Goal: Task Accomplishment & Management: Use online tool/utility

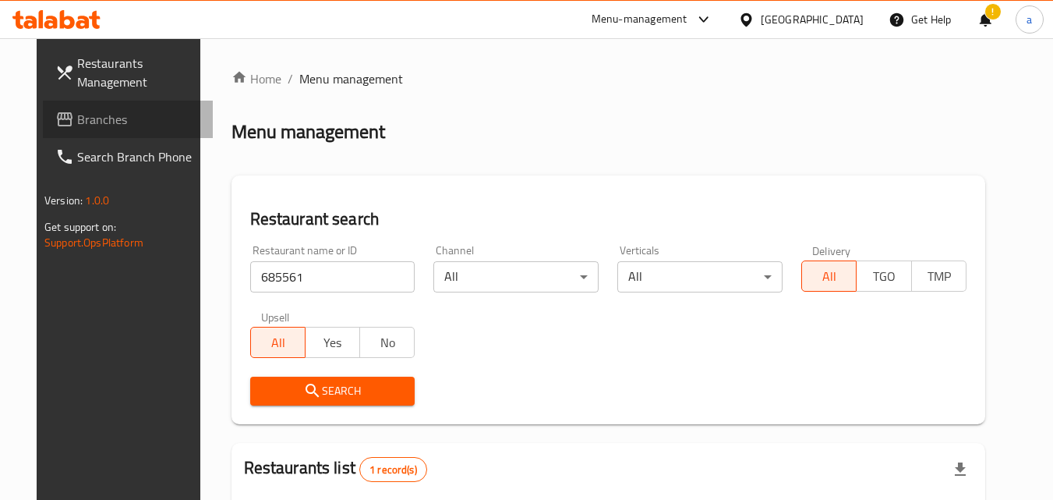
click at [102, 115] on span "Branches" at bounding box center [138, 119] width 123 height 19
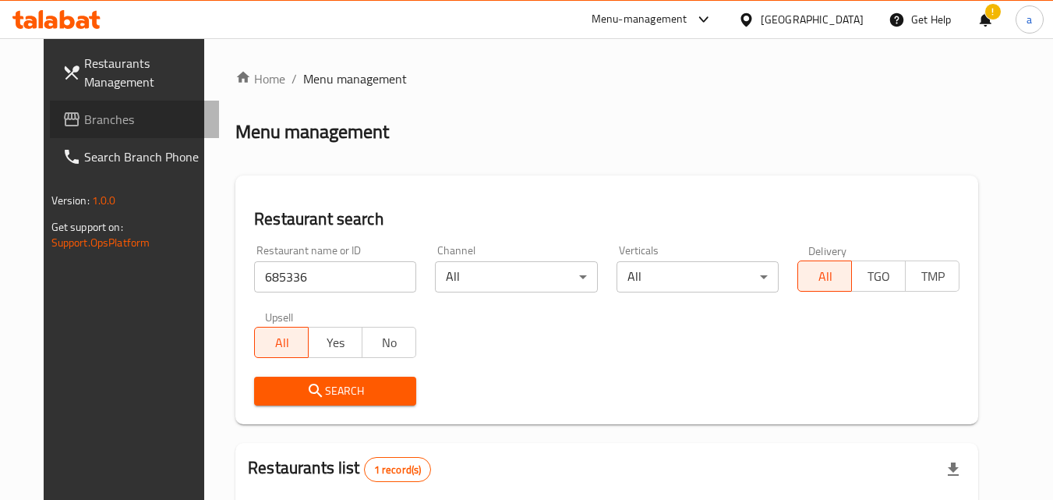
click at [84, 116] on span "Branches" at bounding box center [145, 119] width 123 height 19
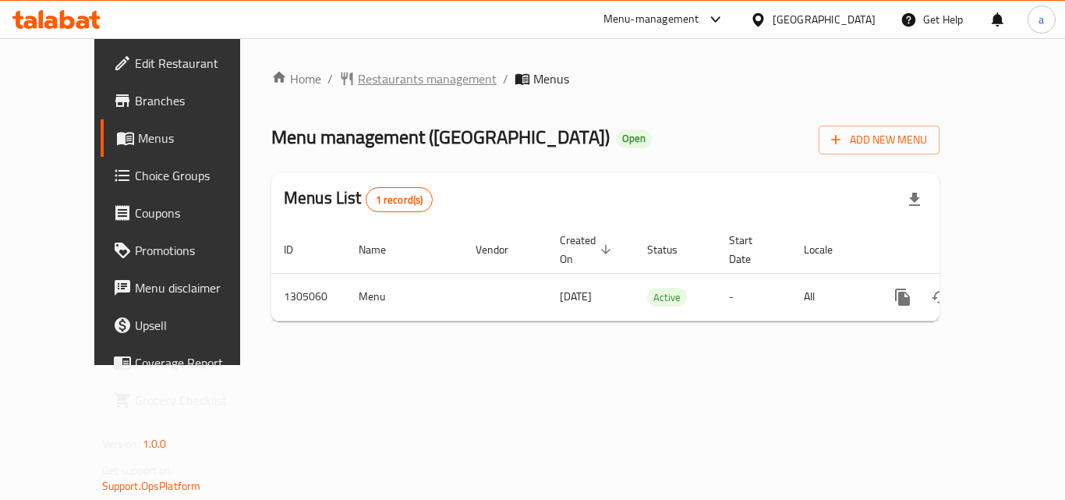
click at [358, 73] on span "Restaurants management" at bounding box center [427, 78] width 139 height 19
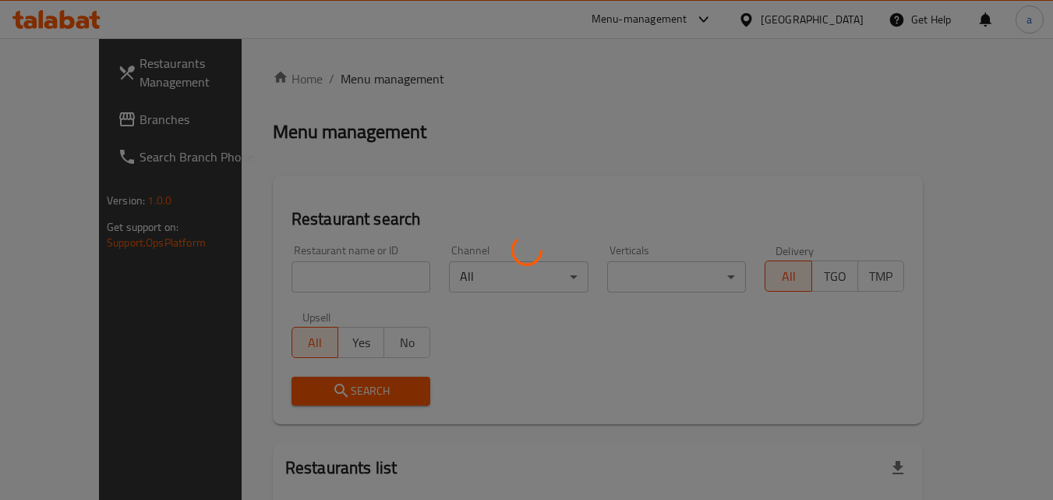
click at [315, 267] on div at bounding box center [526, 250] width 1053 height 500
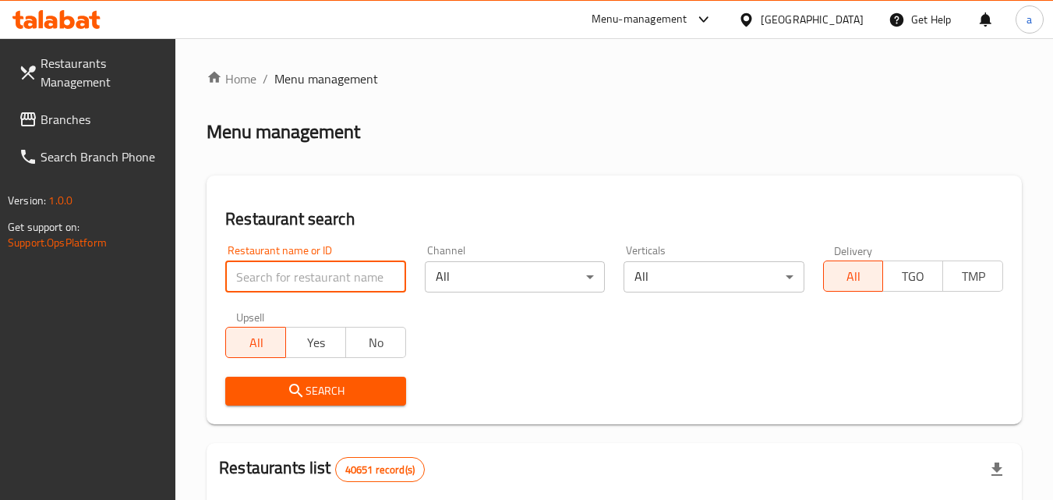
click at [315, 267] on input "search" at bounding box center [315, 276] width 180 height 31
paste input "703533"
type input "703533"
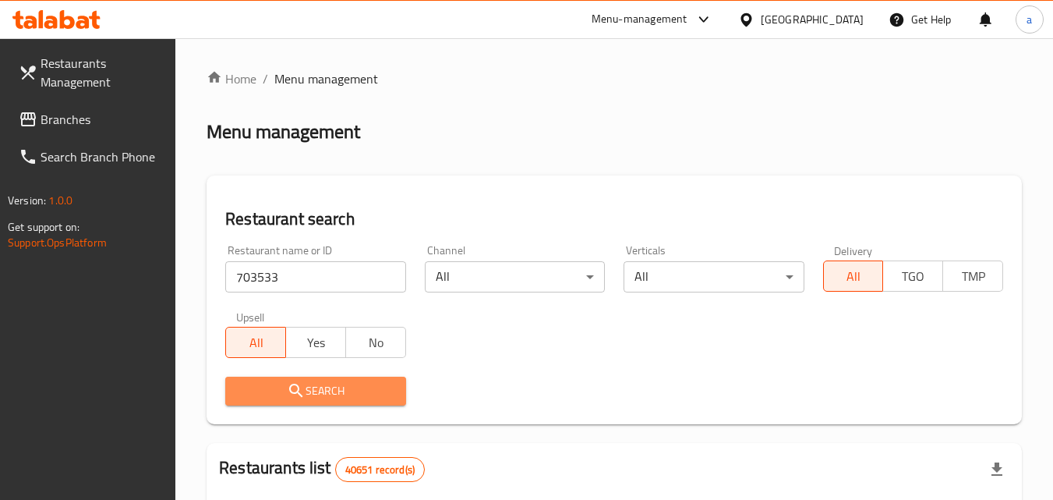
click at [288, 390] on icon "submit" at bounding box center [296, 390] width 19 height 19
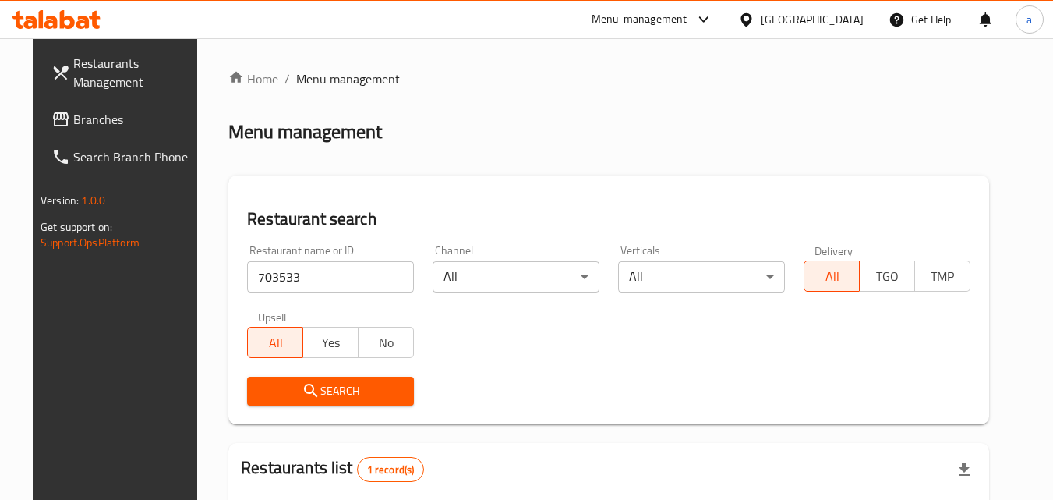
click at [73, 122] on span "Branches" at bounding box center [134, 119] width 123 height 19
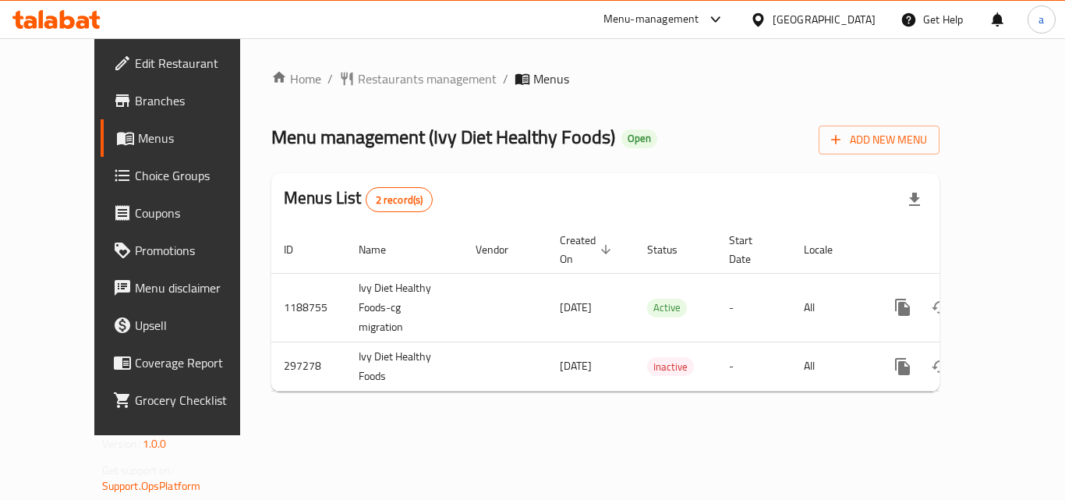
click at [358, 78] on span "Restaurants management" at bounding box center [427, 78] width 139 height 19
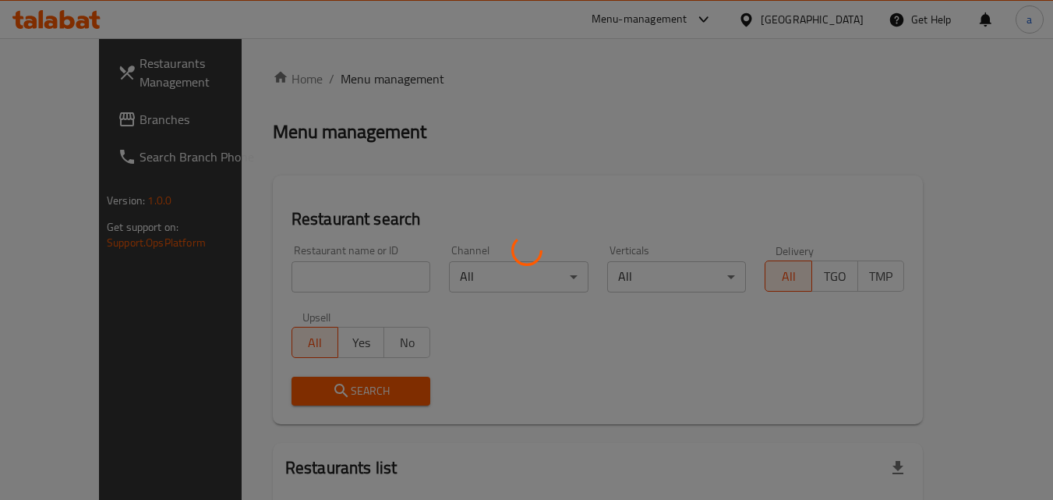
click at [271, 266] on div at bounding box center [526, 250] width 1053 height 500
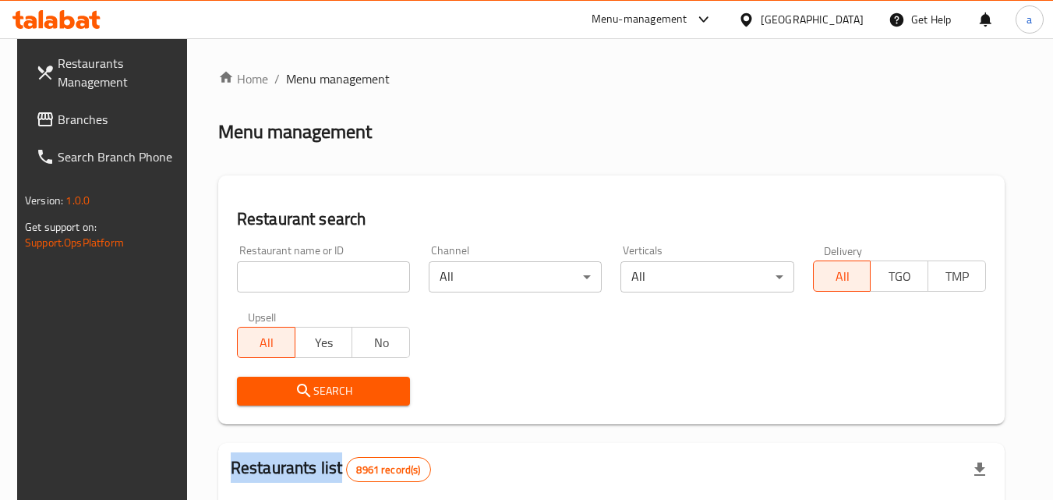
click at [271, 266] on div at bounding box center [526, 250] width 1053 height 500
click at [271, 266] on input "search" at bounding box center [323, 276] width 173 height 31
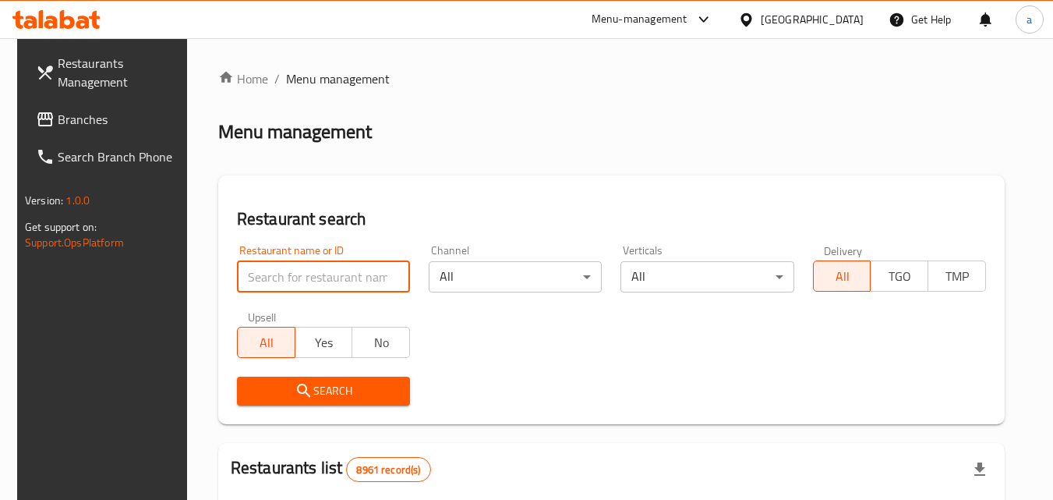
click at [271, 269] on input "search" at bounding box center [323, 276] width 173 height 31
paste input "628512"
type input "628512"
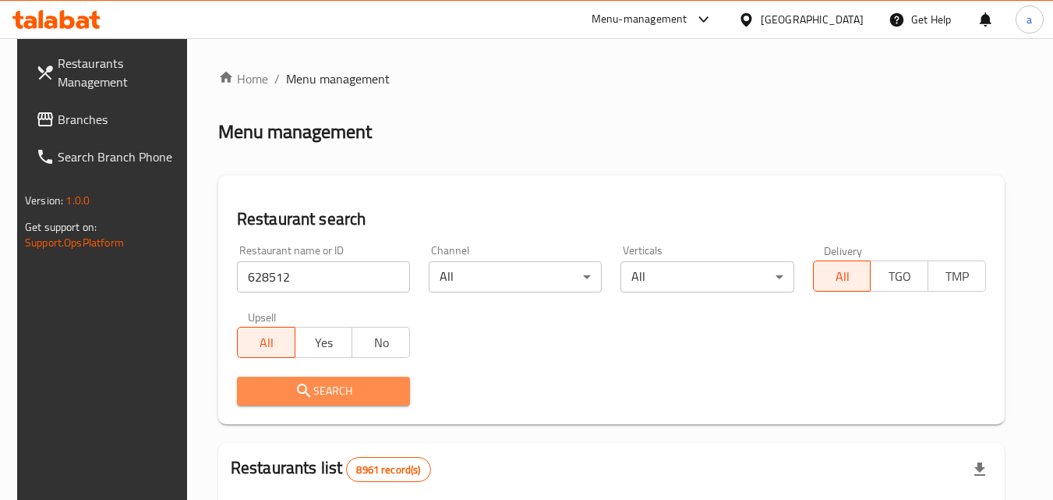
click at [260, 378] on button "Search" at bounding box center [323, 391] width 173 height 29
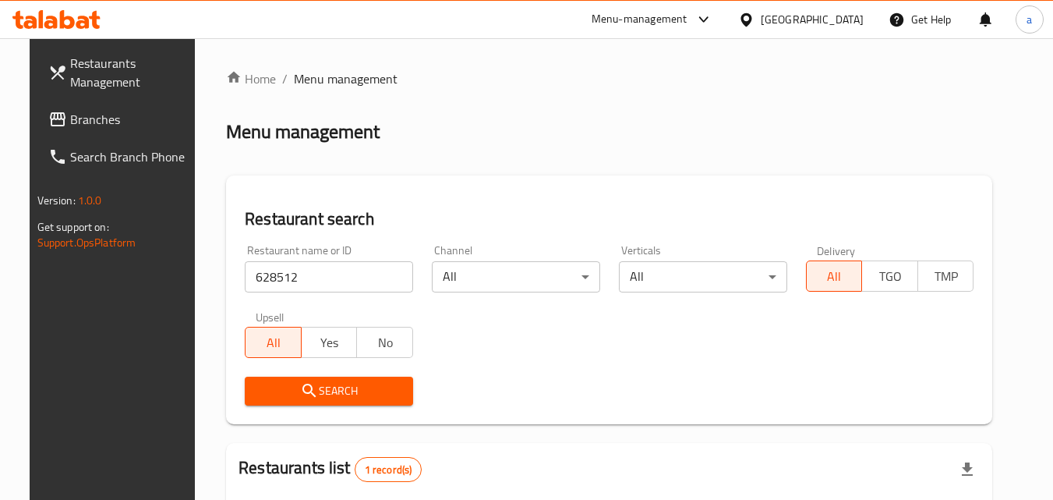
drag, startPoint x: 83, startPoint y: 124, endPoint x: 0, endPoint y: 186, distance: 103.7
click at [83, 124] on span "Branches" at bounding box center [131, 119] width 123 height 19
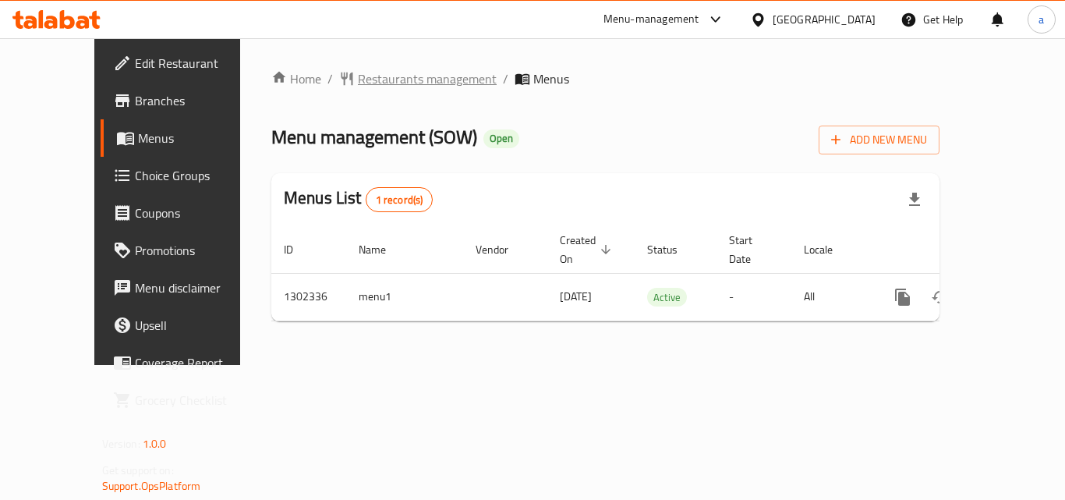
click at [383, 80] on span "Restaurants management" at bounding box center [427, 78] width 139 height 19
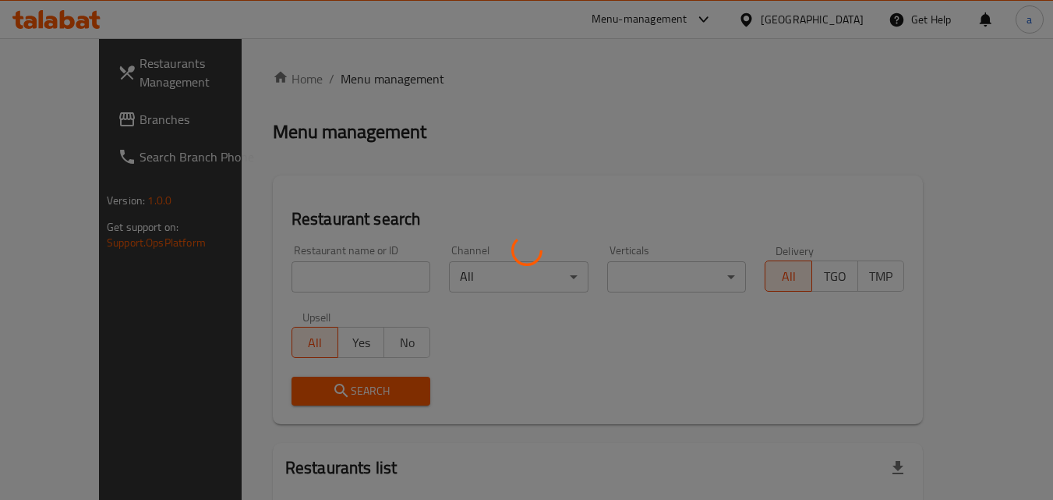
click at [285, 256] on div at bounding box center [526, 250] width 1053 height 500
drag, startPoint x: 283, startPoint y: 257, endPoint x: 271, endPoint y: 276, distance: 22.1
click at [279, 265] on div at bounding box center [526, 250] width 1053 height 500
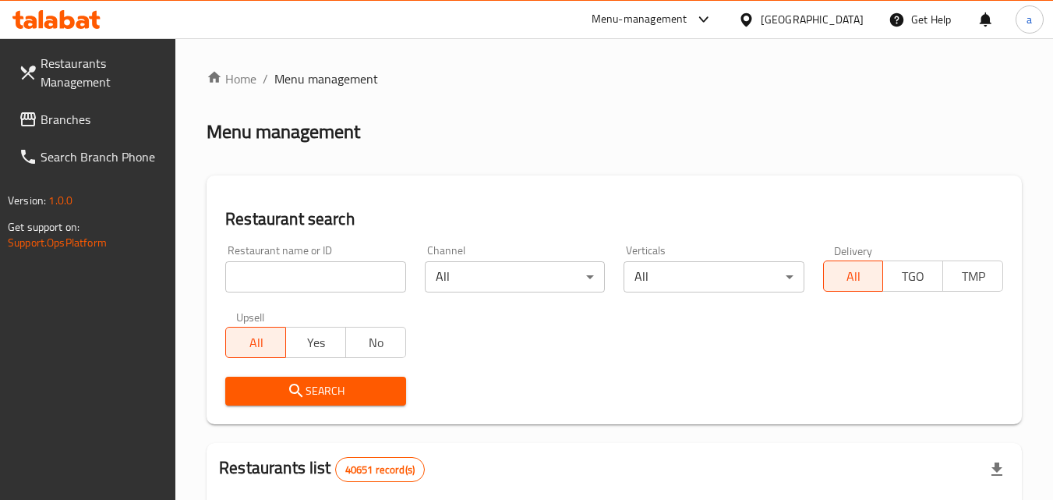
click at [271, 276] on input "search" at bounding box center [315, 276] width 180 height 31
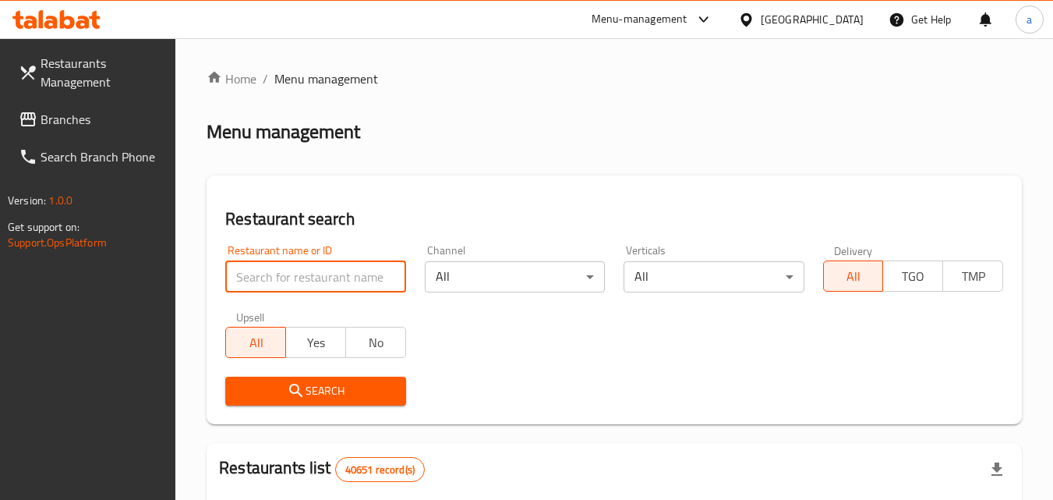
click at [271, 277] on input "search" at bounding box center [315, 276] width 180 height 31
paste input "702335"
type input "702335"
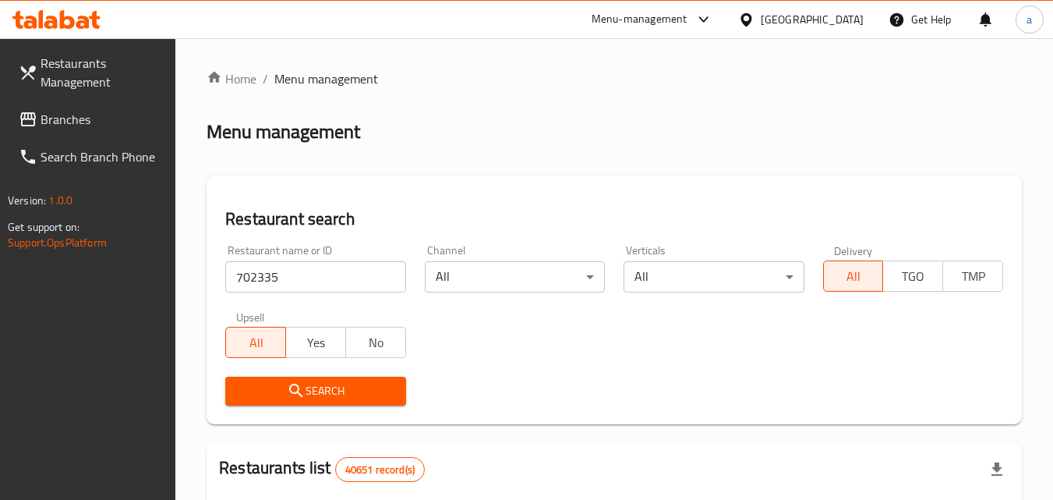
click at [250, 391] on span "Search" at bounding box center [315, 390] width 155 height 19
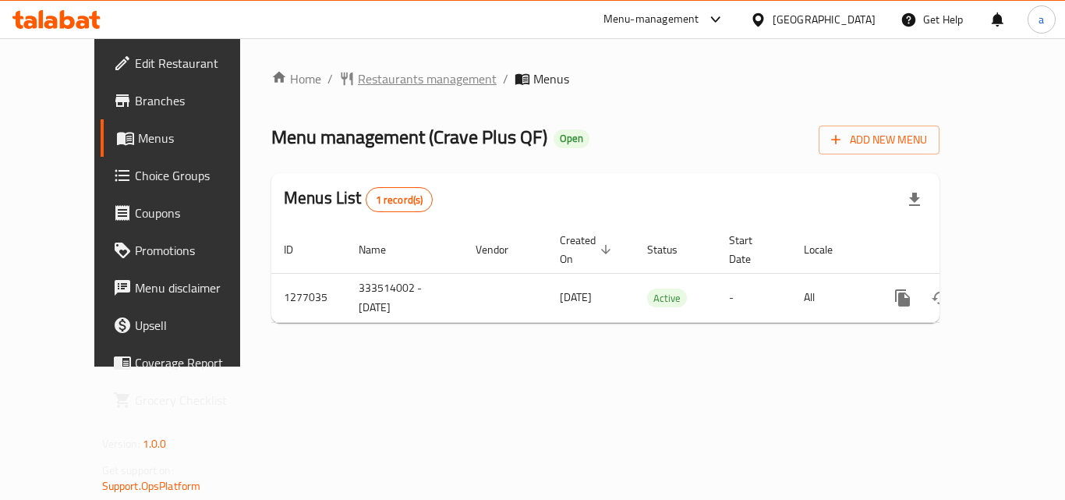
click at [358, 83] on span "Restaurants management" at bounding box center [427, 78] width 139 height 19
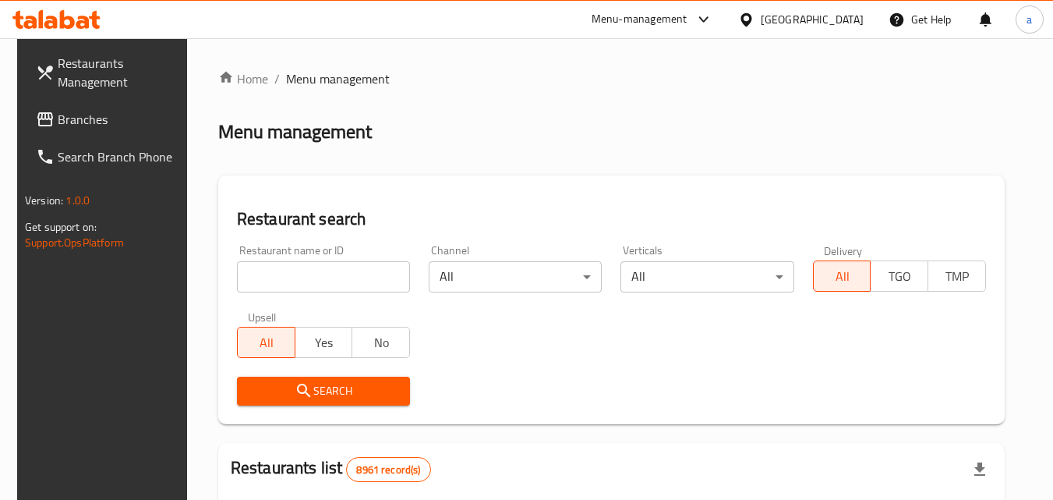
click at [271, 278] on input "search" at bounding box center [323, 276] width 173 height 31
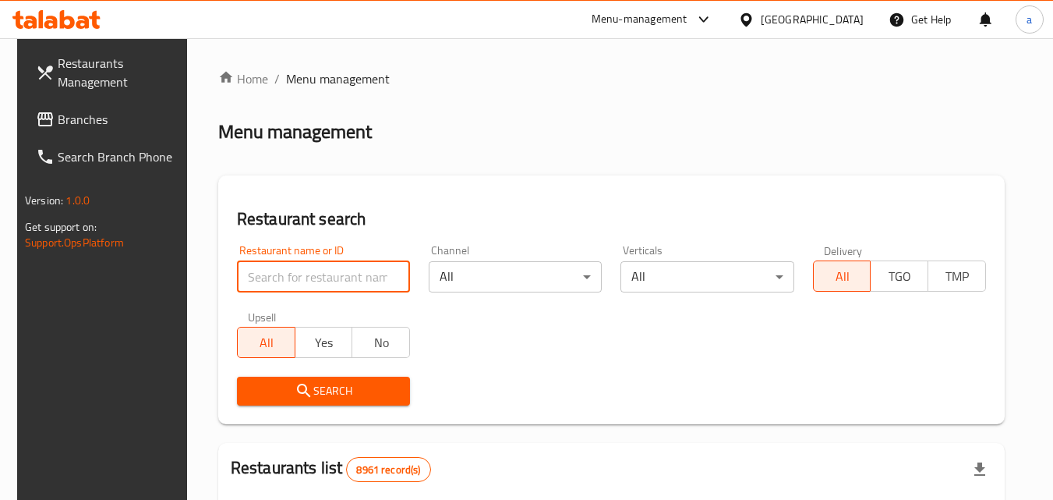
paste input "692214"
type input "692214"
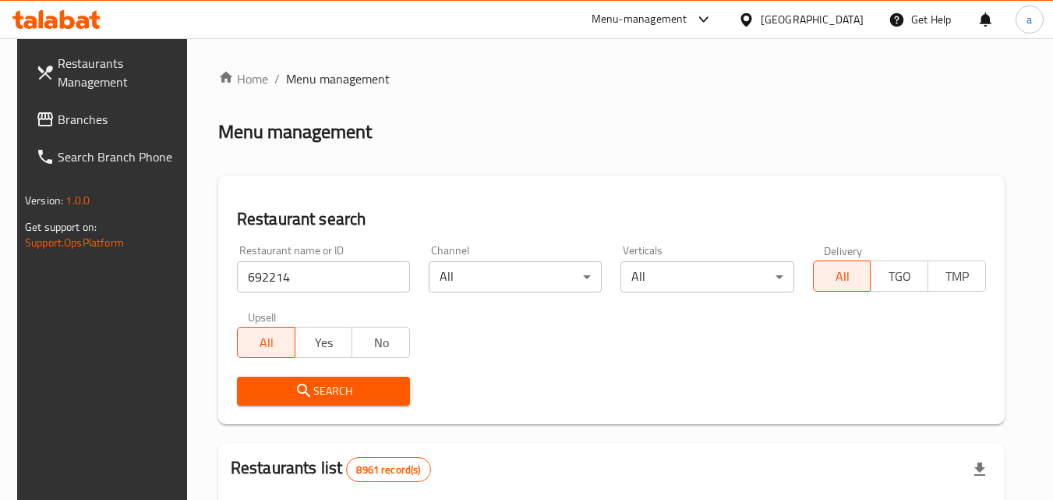
click at [250, 398] on span "Search" at bounding box center [324, 390] width 148 height 19
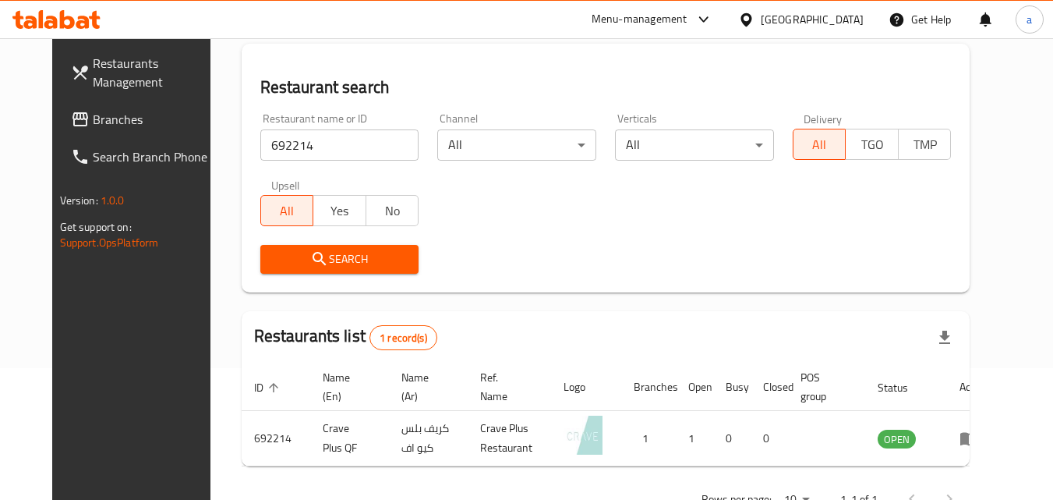
scroll to position [104, 0]
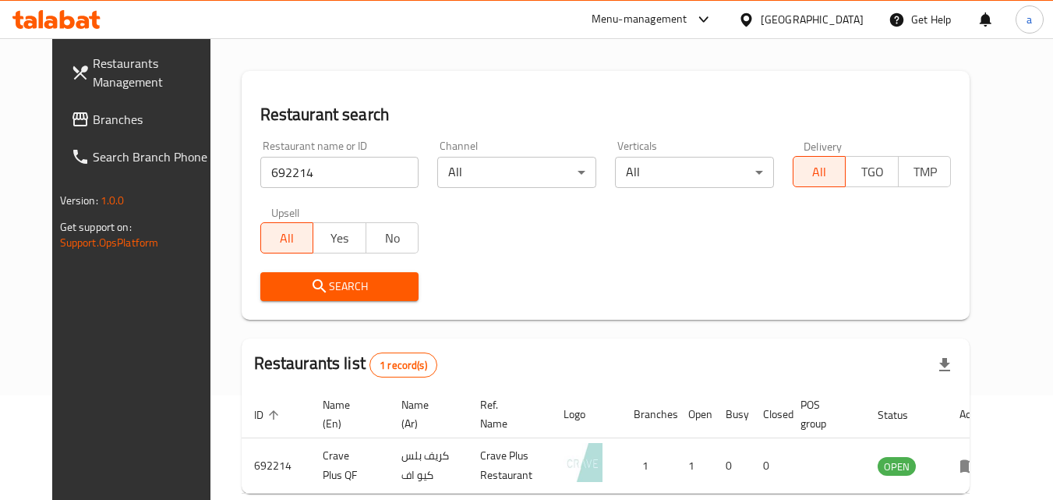
click at [93, 119] on span "Branches" at bounding box center [154, 119] width 123 height 19
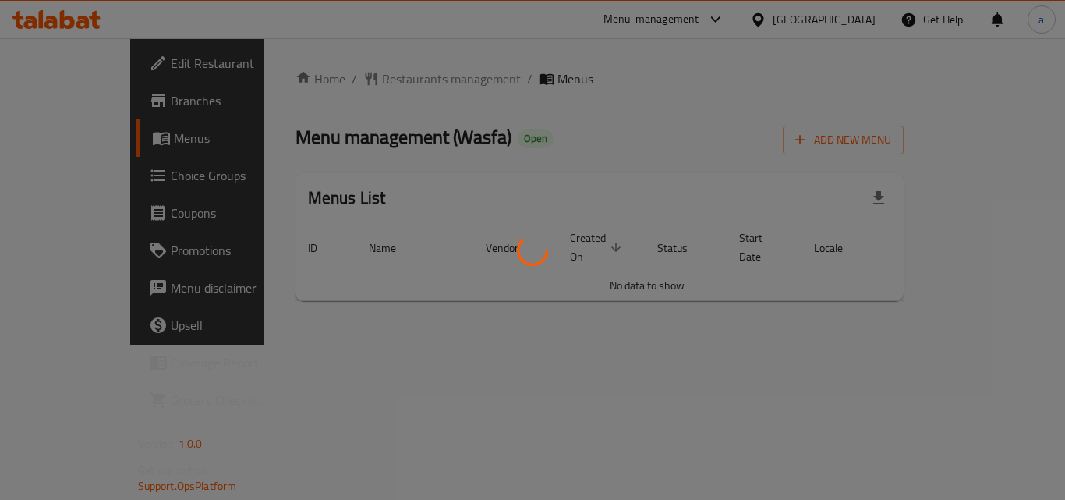
click at [365, 72] on div at bounding box center [532, 250] width 1065 height 500
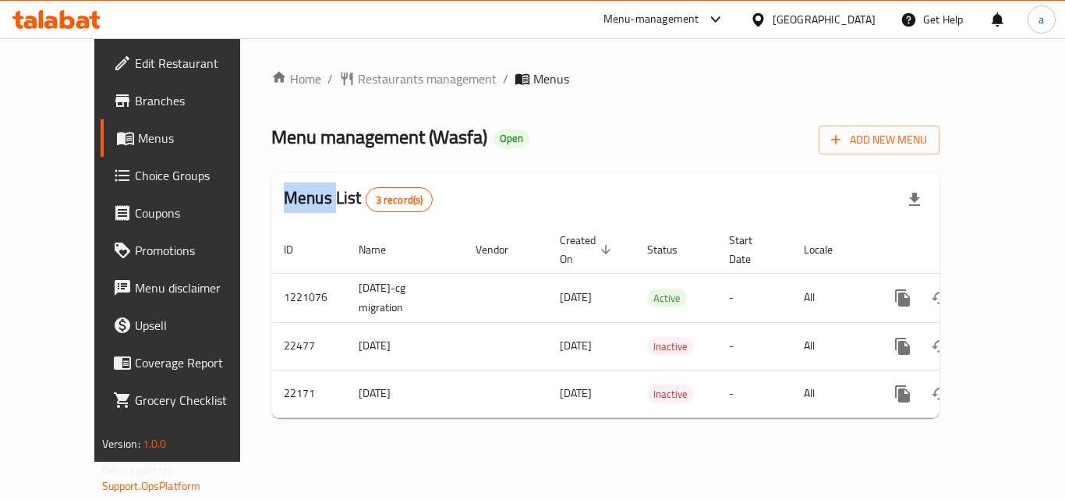
click at [365, 72] on span "Restaurants management" at bounding box center [427, 78] width 139 height 19
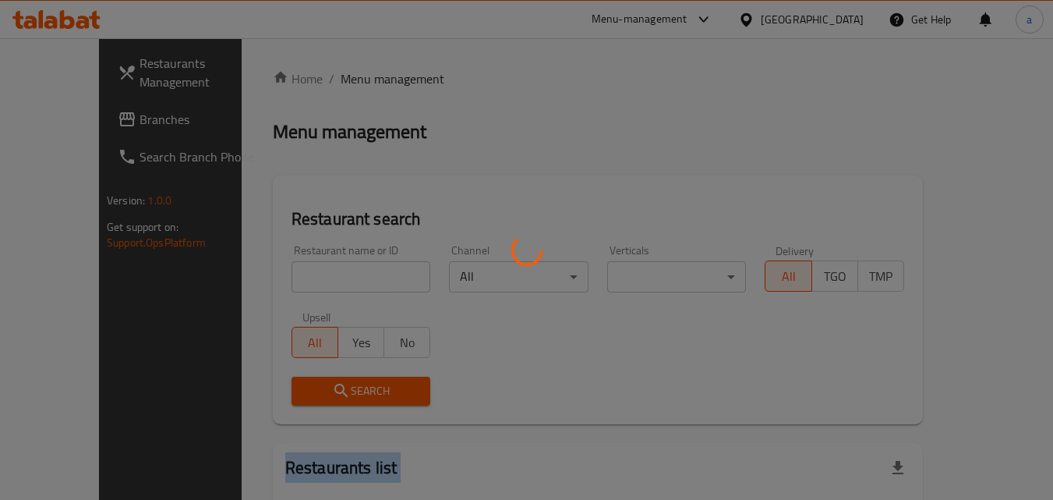
click at [365, 72] on div at bounding box center [526, 250] width 1053 height 500
click at [268, 276] on div at bounding box center [526, 250] width 1053 height 500
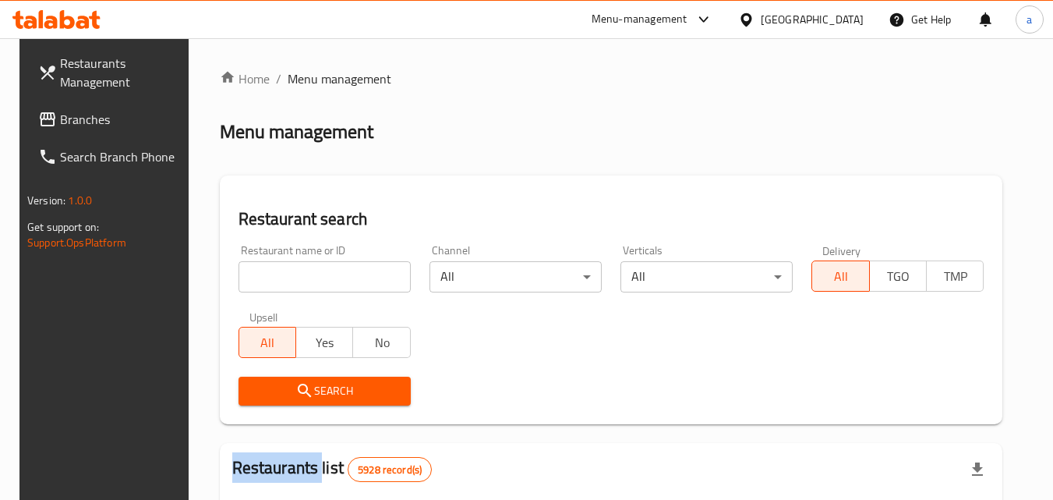
click at [268, 276] on div at bounding box center [526, 250] width 1053 height 500
click at [268, 276] on input "search" at bounding box center [325, 276] width 172 height 31
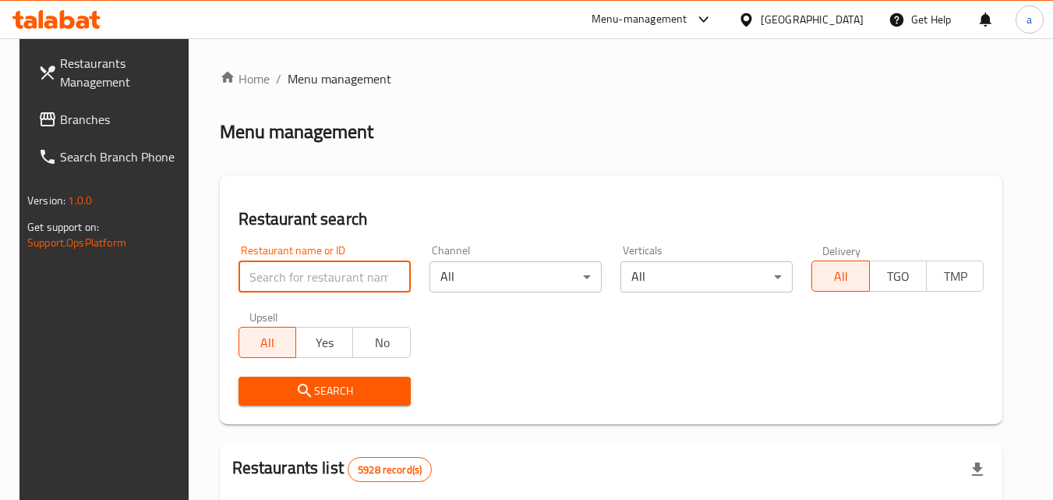
click at [268, 276] on input "search" at bounding box center [325, 276] width 172 height 31
paste input "11674"
type input "11674"
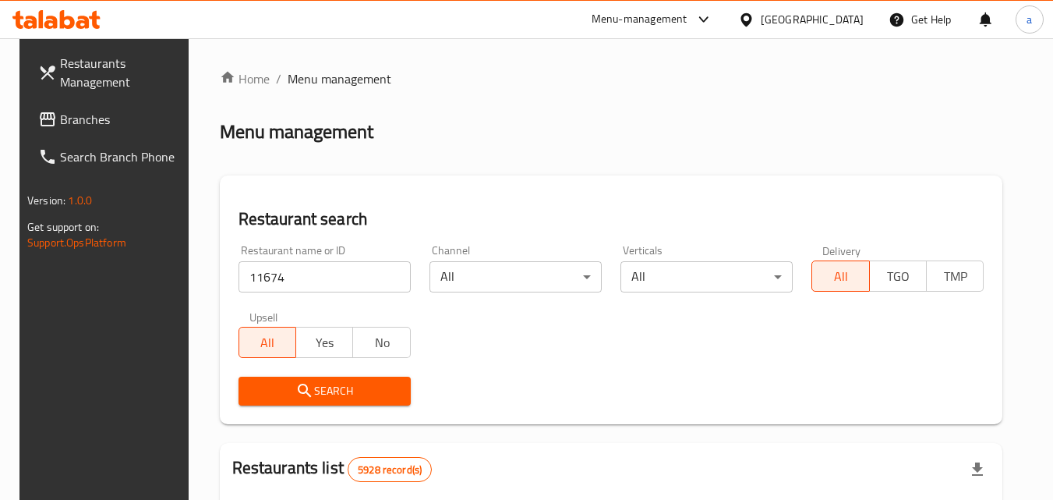
click at [273, 388] on span "Search" at bounding box center [324, 390] width 147 height 19
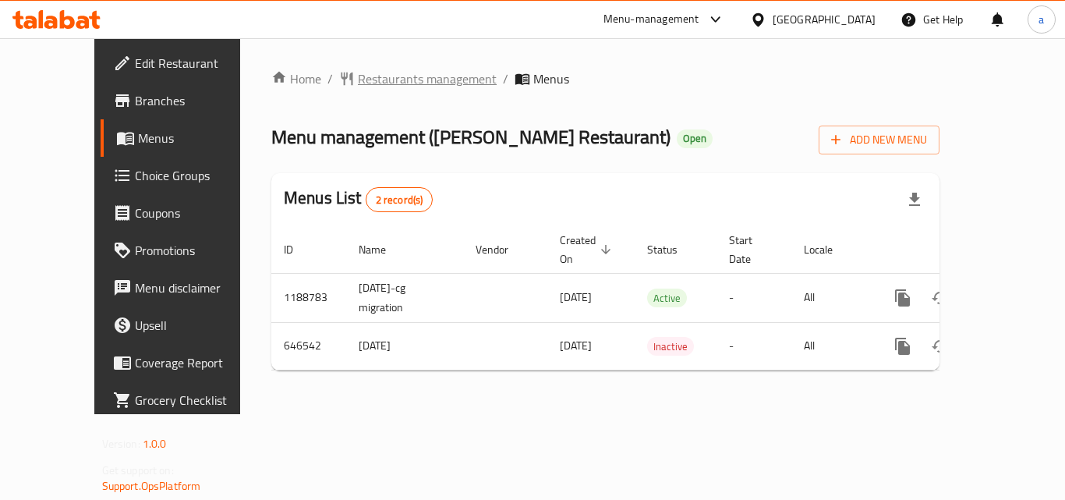
click at [373, 88] on span "Restaurants management" at bounding box center [427, 78] width 139 height 19
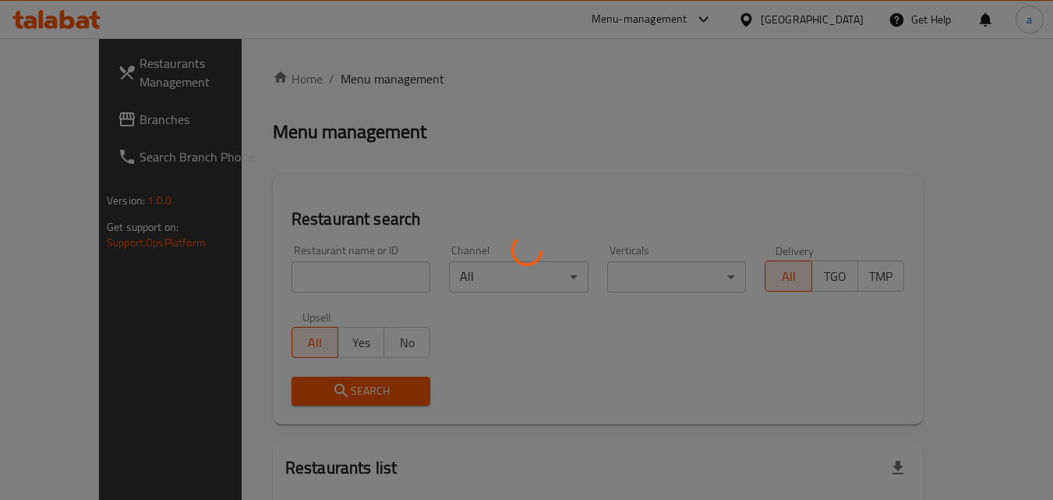
click at [294, 268] on div at bounding box center [526, 250] width 1053 height 500
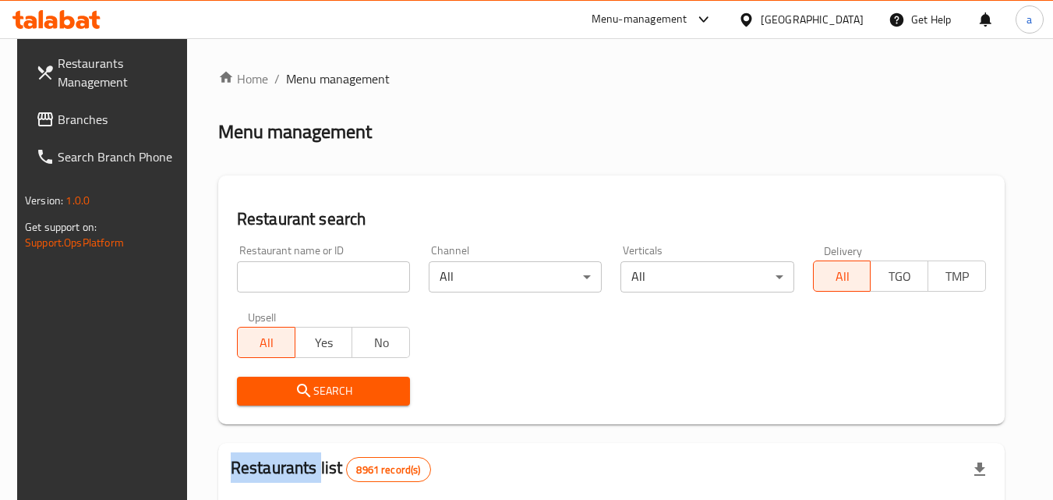
click at [294, 268] on div at bounding box center [526, 250] width 1053 height 500
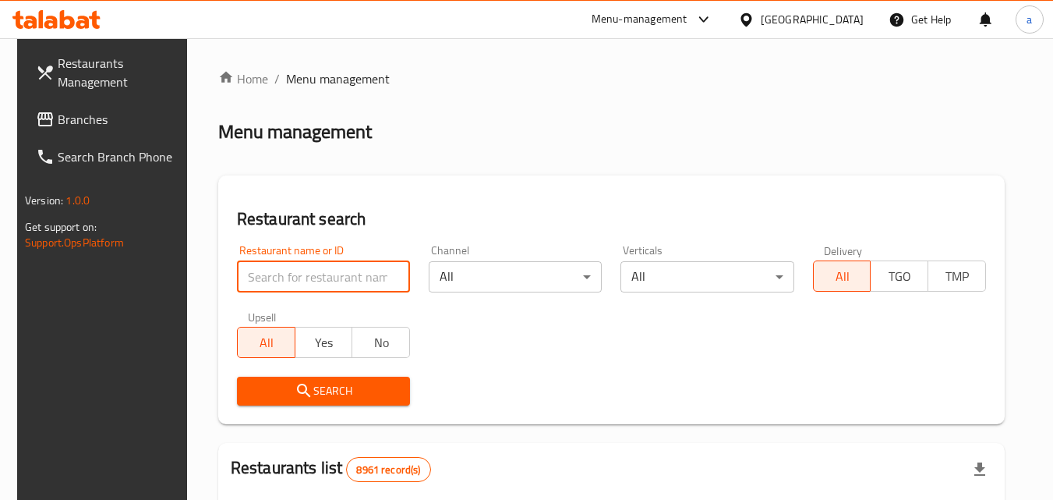
click at [294, 268] on input "search" at bounding box center [323, 276] width 173 height 31
paste input "640960"
type input "640960"
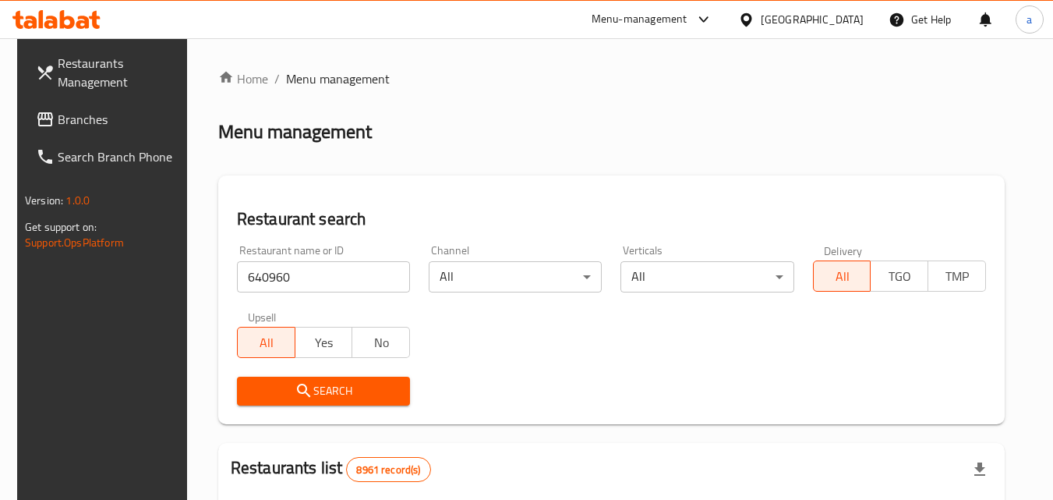
click at [320, 393] on span "Search" at bounding box center [324, 390] width 148 height 19
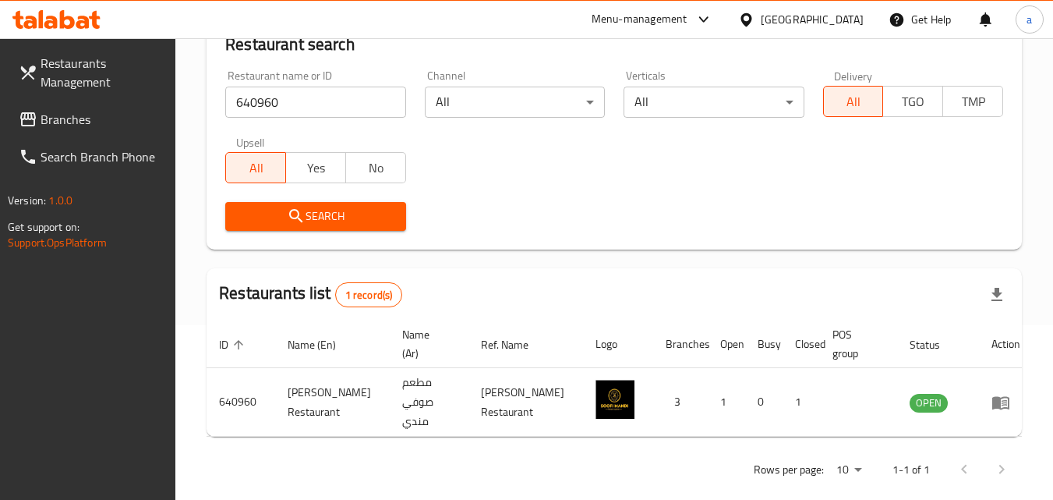
scroll to position [182, 0]
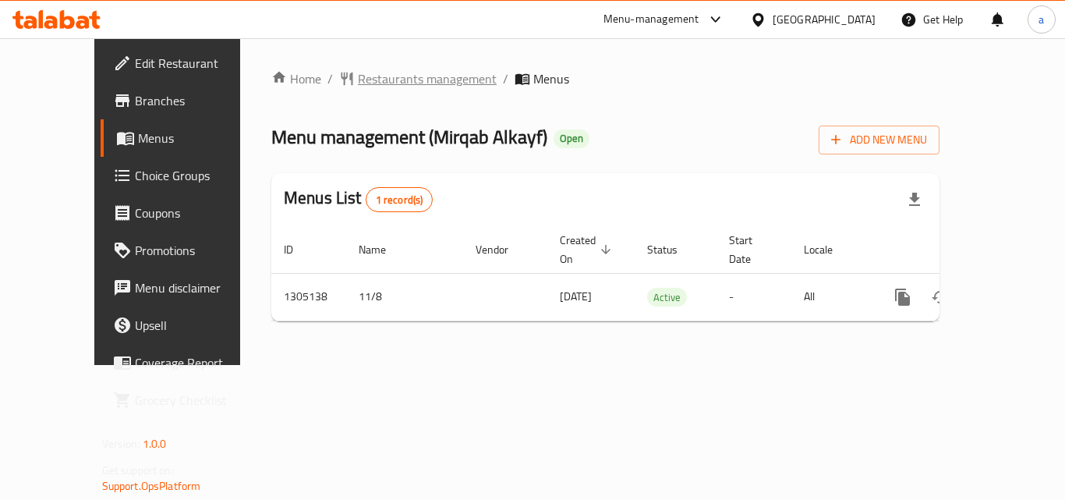
click at [358, 70] on span "Restaurants management" at bounding box center [427, 78] width 139 height 19
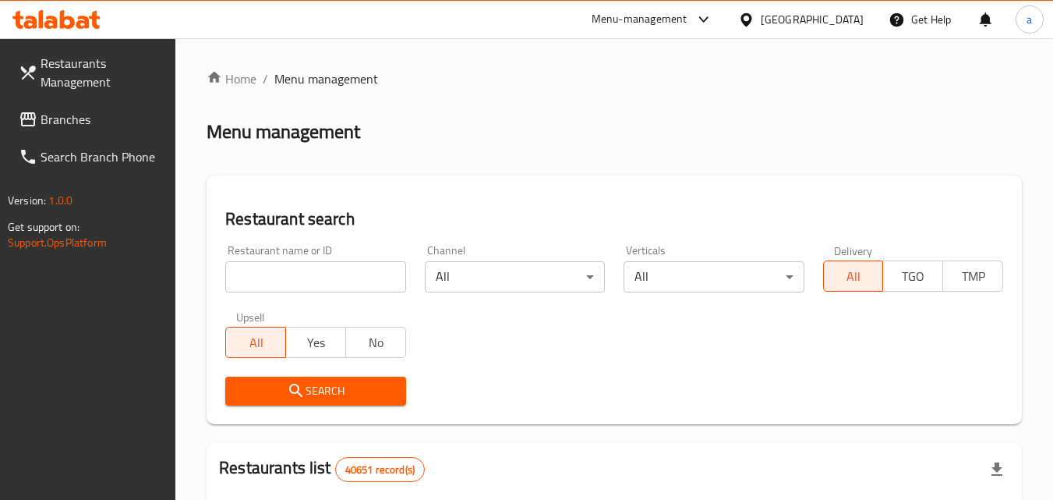
click at [279, 276] on div at bounding box center [526, 250] width 1053 height 500
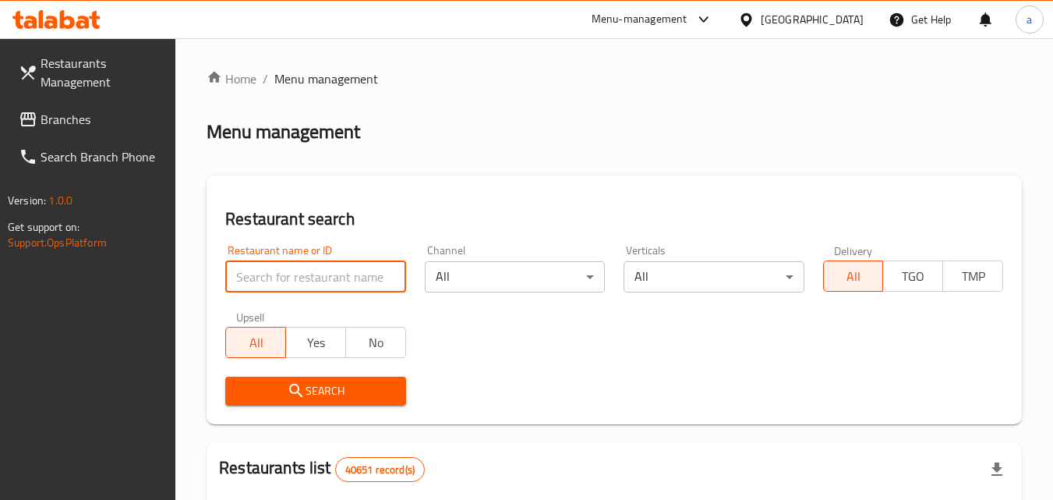
click at [279, 276] on input "search" at bounding box center [315, 276] width 180 height 31
paste input "703553"
type input "703553"
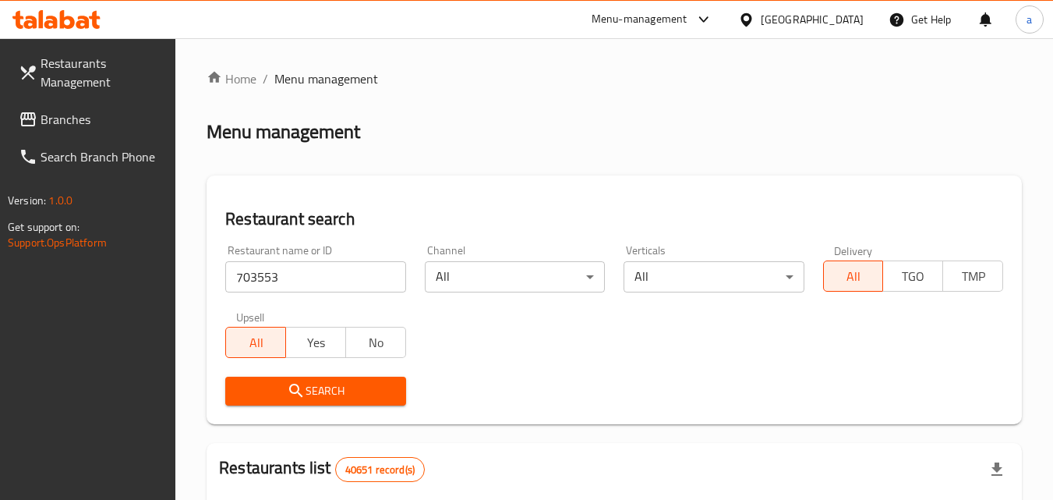
click at [264, 389] on span "Search" at bounding box center [315, 390] width 155 height 19
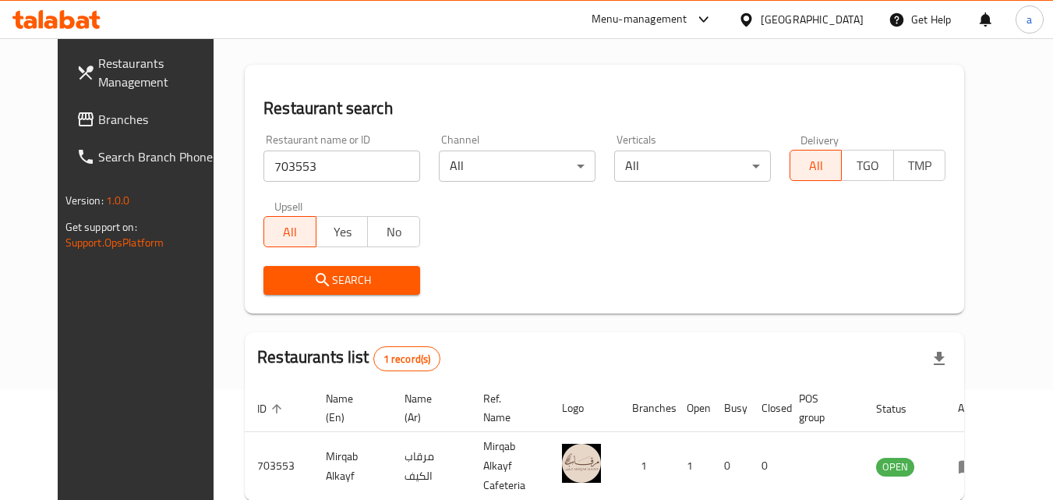
scroll to position [182, 0]
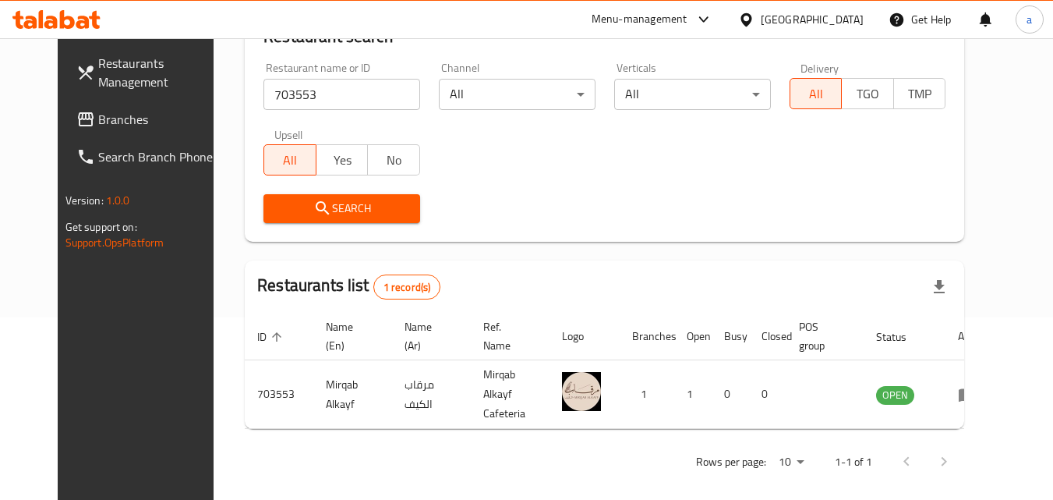
click at [64, 98] on link "Restaurants Management" at bounding box center [149, 72] width 170 height 56
click at [98, 110] on span "Branches" at bounding box center [159, 119] width 123 height 19
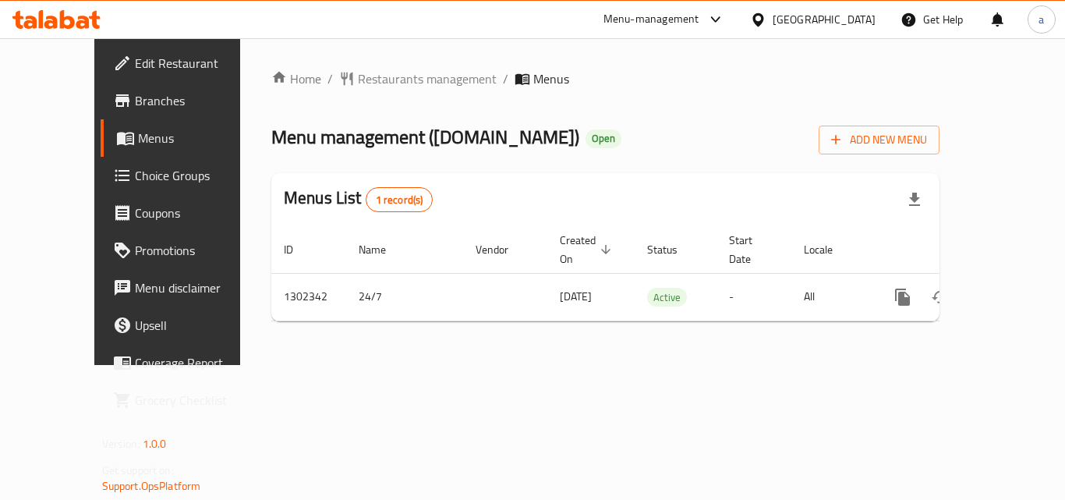
click at [384, 50] on div "Home / Restaurants management / Menus Menu management ( Grills.com ) Open Add N…" at bounding box center [605, 201] width 731 height 327
click at [369, 81] on span "Restaurants management" at bounding box center [427, 78] width 139 height 19
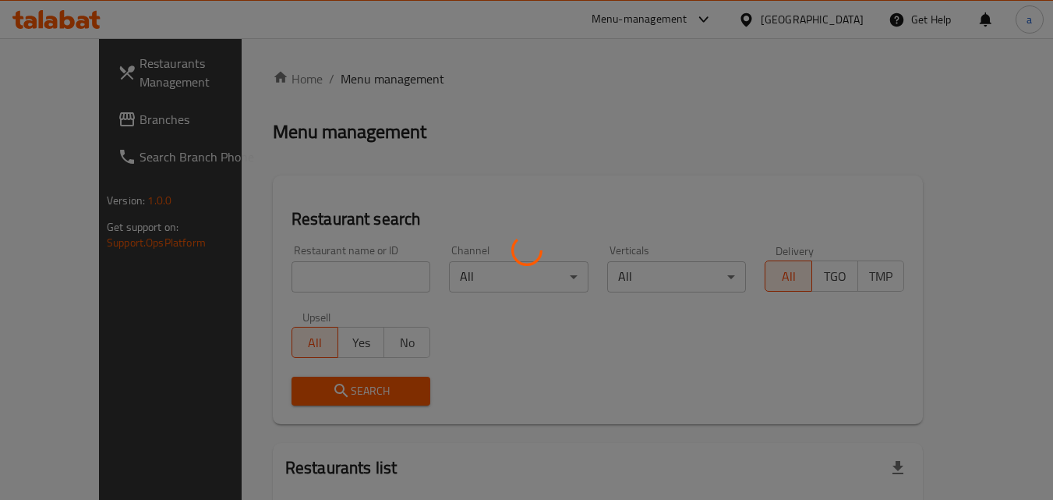
click at [285, 285] on div at bounding box center [526, 250] width 1053 height 500
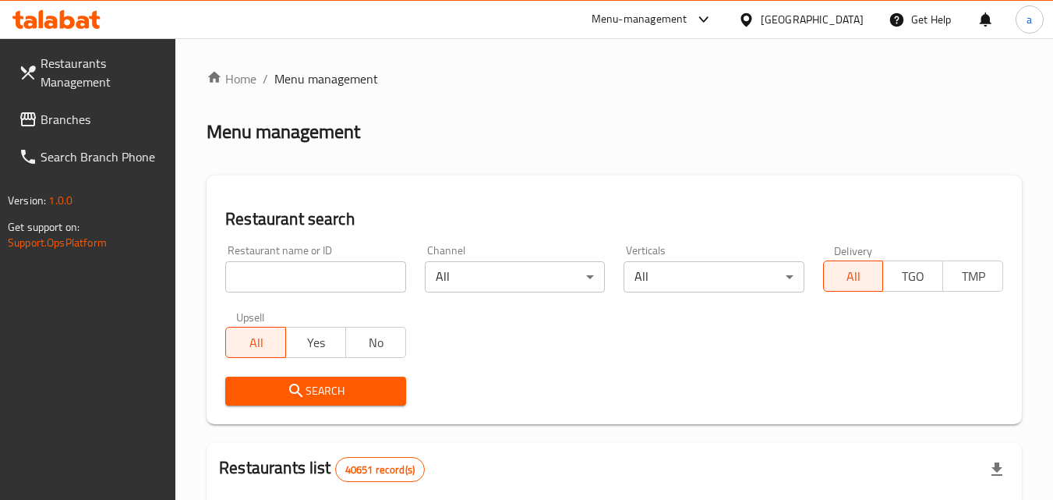
click at [285, 285] on input "search" at bounding box center [315, 276] width 180 height 31
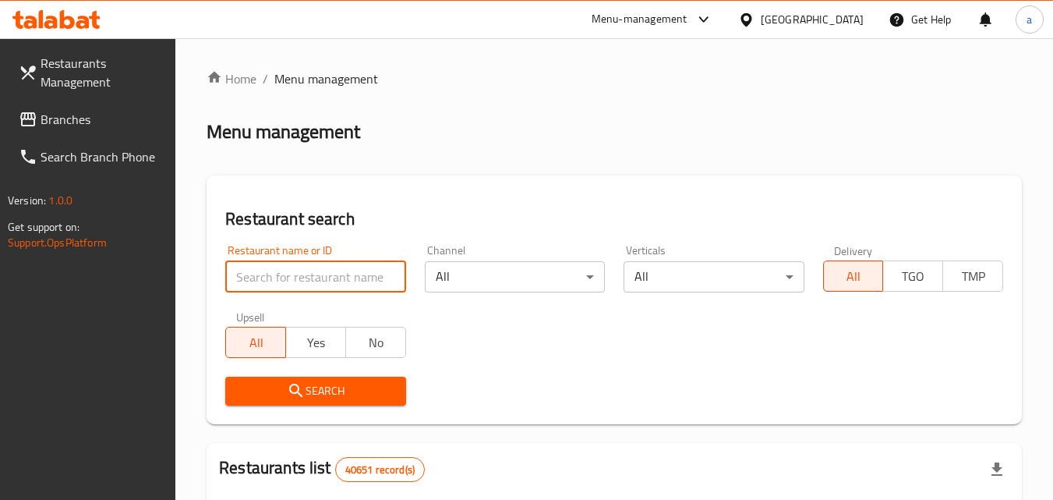
click at [286, 281] on input "search" at bounding box center [315, 276] width 180 height 31
paste input "702400"
type input "702400"
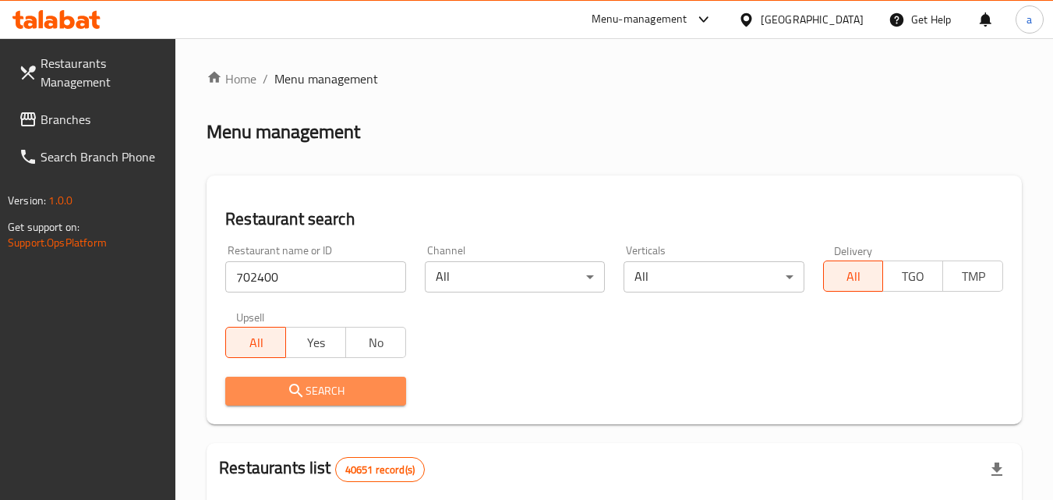
click at [274, 384] on span "Search" at bounding box center [315, 390] width 155 height 19
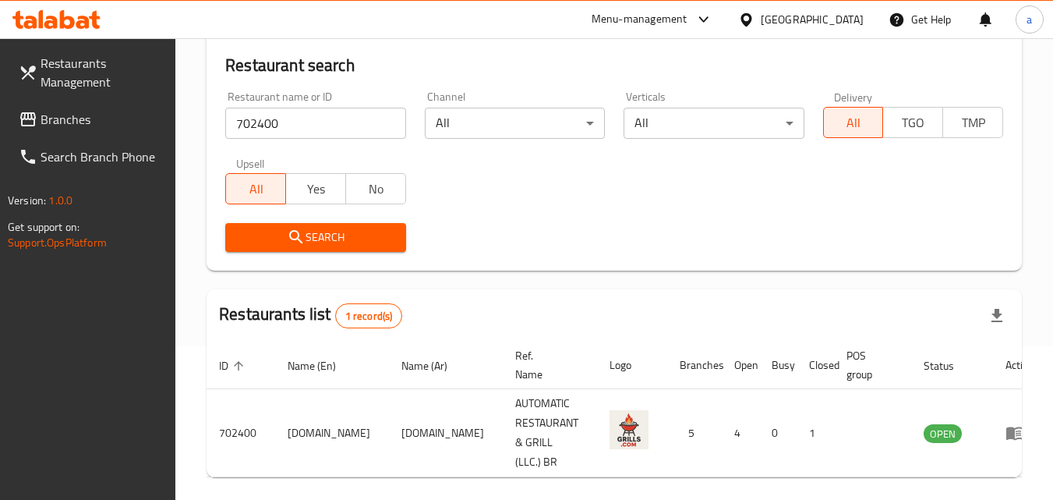
scroll to position [118, 0]
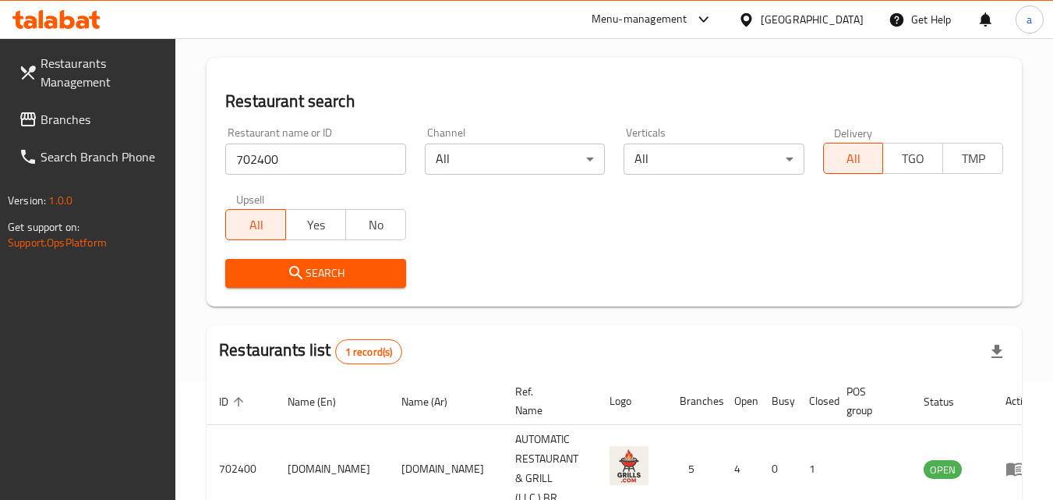
click at [101, 126] on span "Branches" at bounding box center [102, 119] width 123 height 19
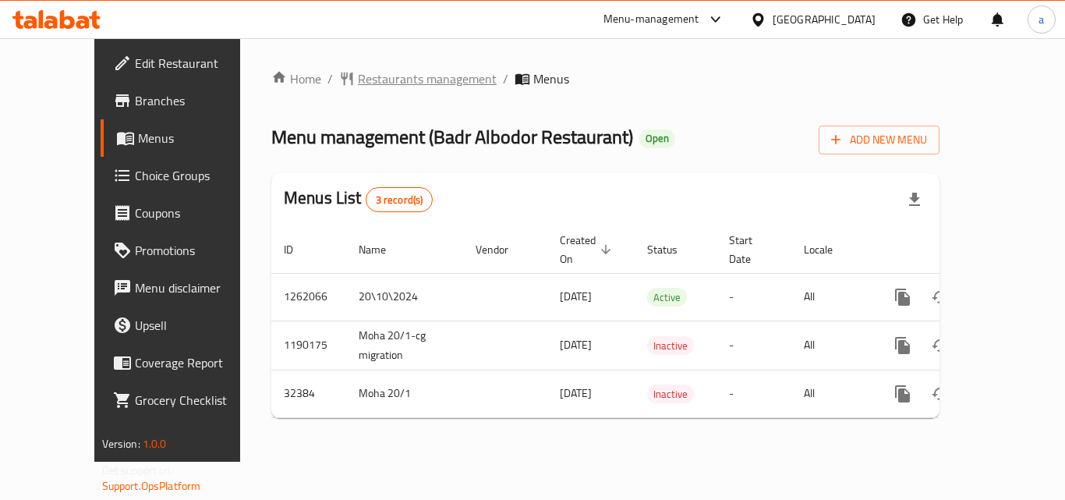
click at [358, 83] on span "Restaurants management" at bounding box center [427, 78] width 139 height 19
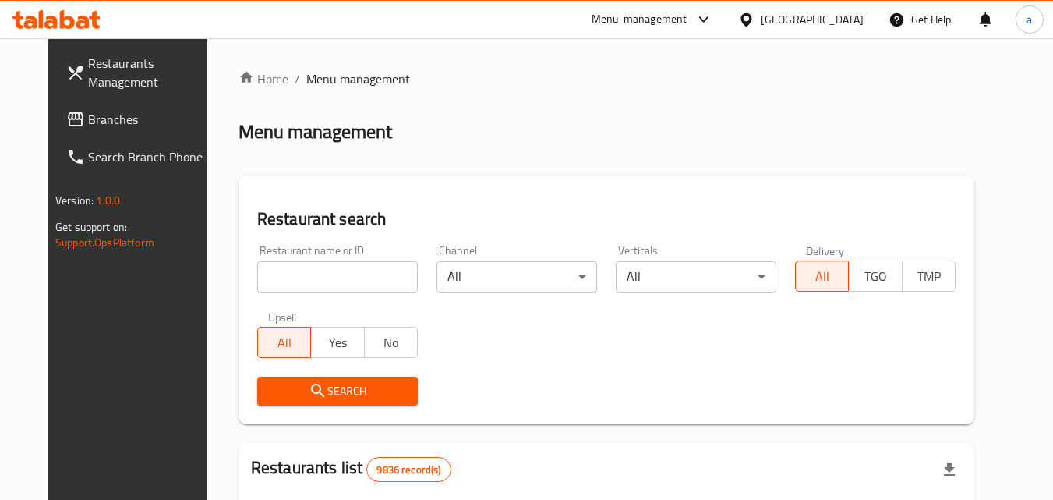
click at [257, 296] on div "Restaurant name or ID Restaurant name or ID" at bounding box center [337, 268] width 179 height 66
click at [260, 282] on input "search" at bounding box center [337, 276] width 161 height 31
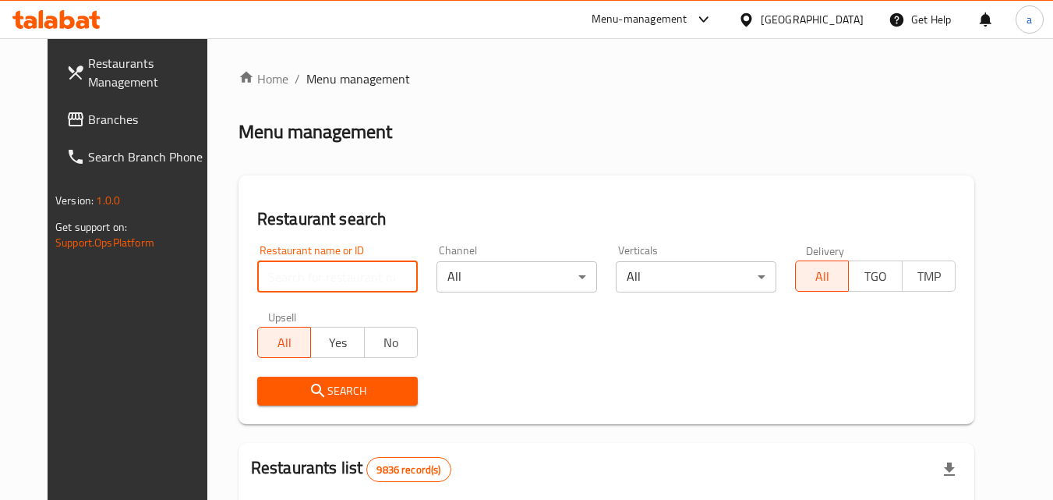
paste input "16588"
type input "16588"
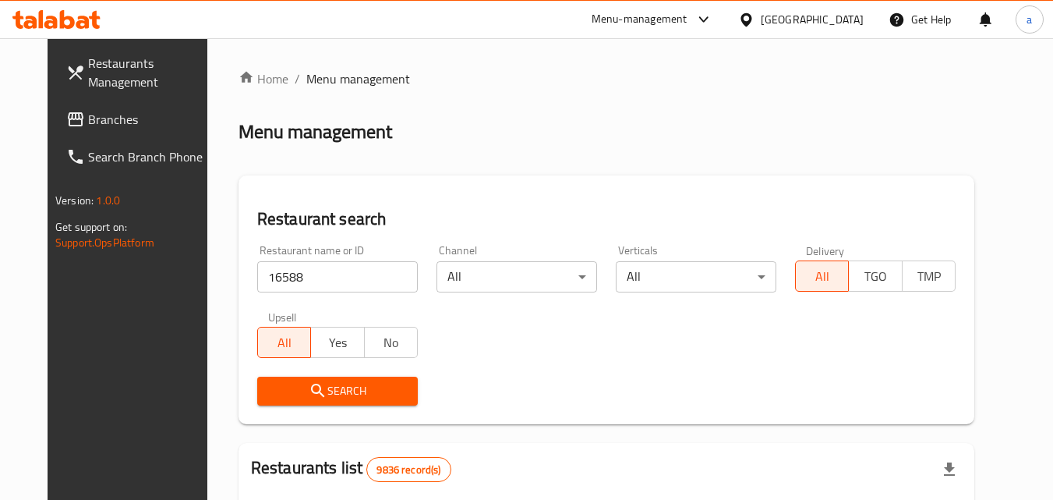
click at [270, 399] on span "Search" at bounding box center [338, 390] width 136 height 19
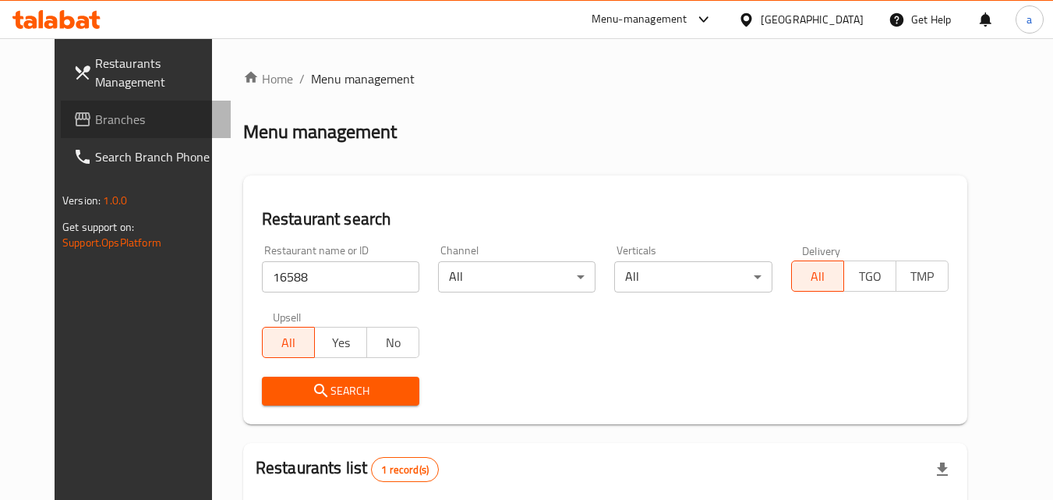
click at [95, 118] on span "Branches" at bounding box center [156, 119] width 123 height 19
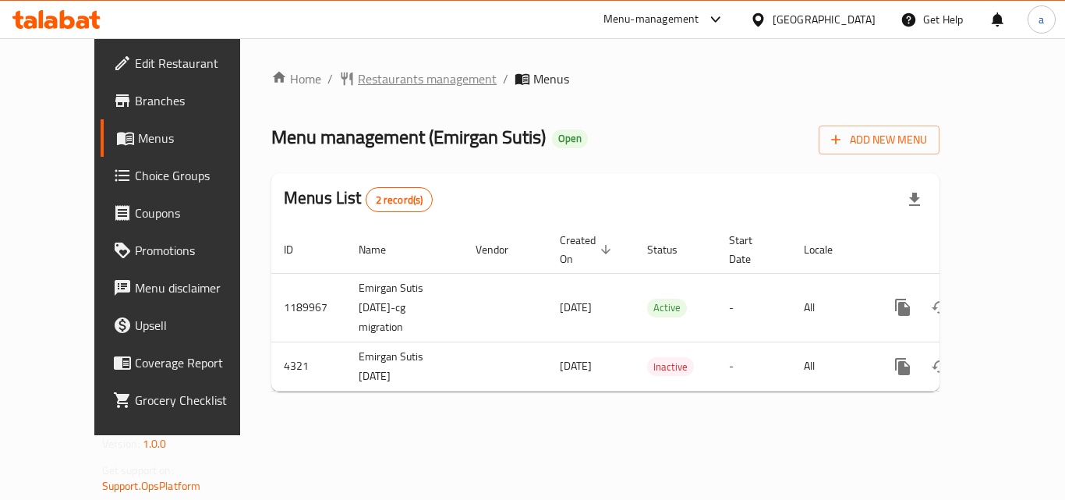
click at [362, 80] on span "Restaurants management" at bounding box center [427, 78] width 139 height 19
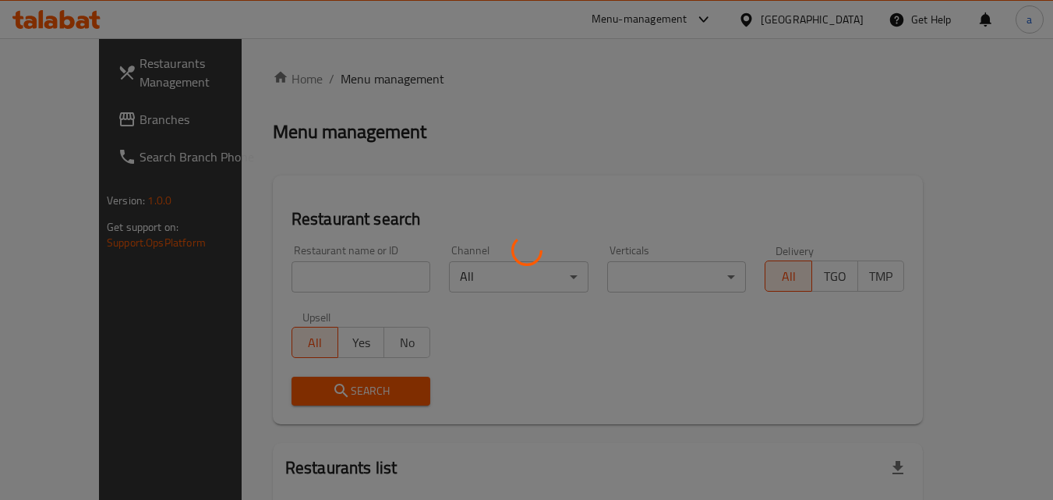
click at [312, 277] on div at bounding box center [526, 250] width 1053 height 500
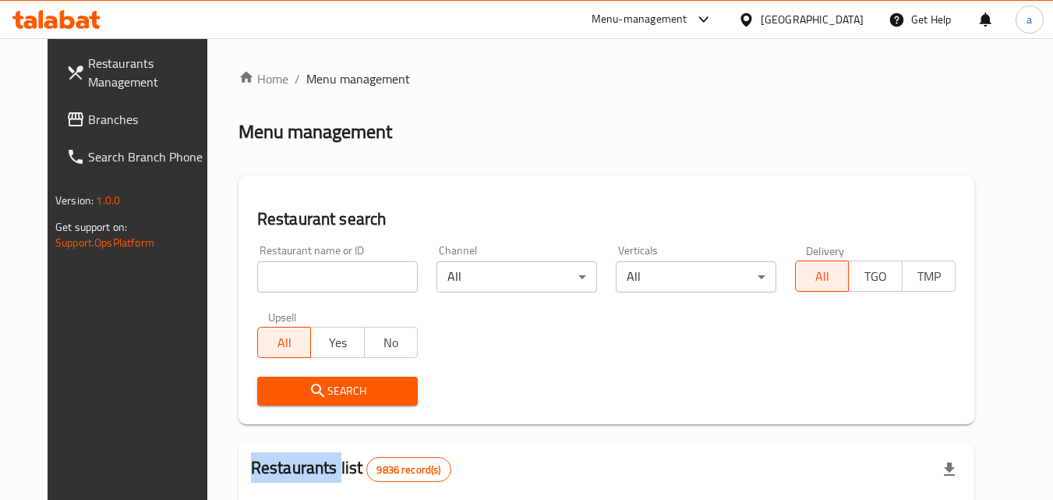
click at [312, 277] on div at bounding box center [526, 250] width 1053 height 500
click at [312, 277] on div "Home / Menu management Menu management Restaurant search Restaurant name or ID …" at bounding box center [607, 495] width 736 height 852
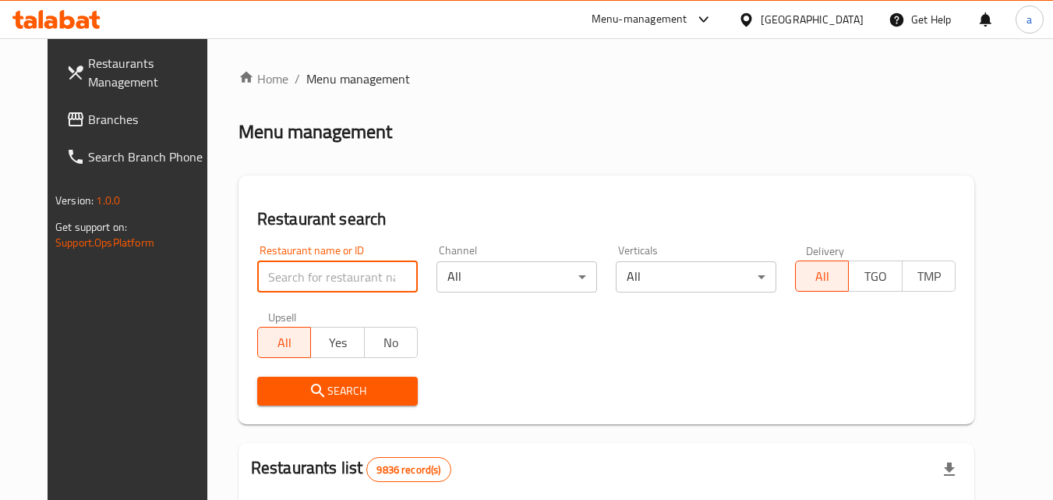
click at [312, 277] on input "search" at bounding box center [337, 276] width 161 height 31
paste input "2744"
type input "2744"
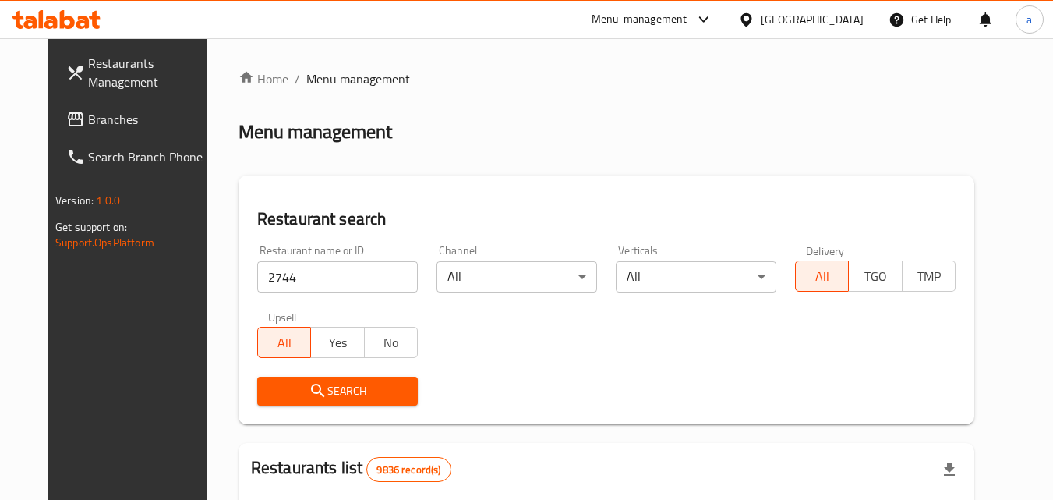
click at [278, 394] on span "Search" at bounding box center [338, 390] width 136 height 19
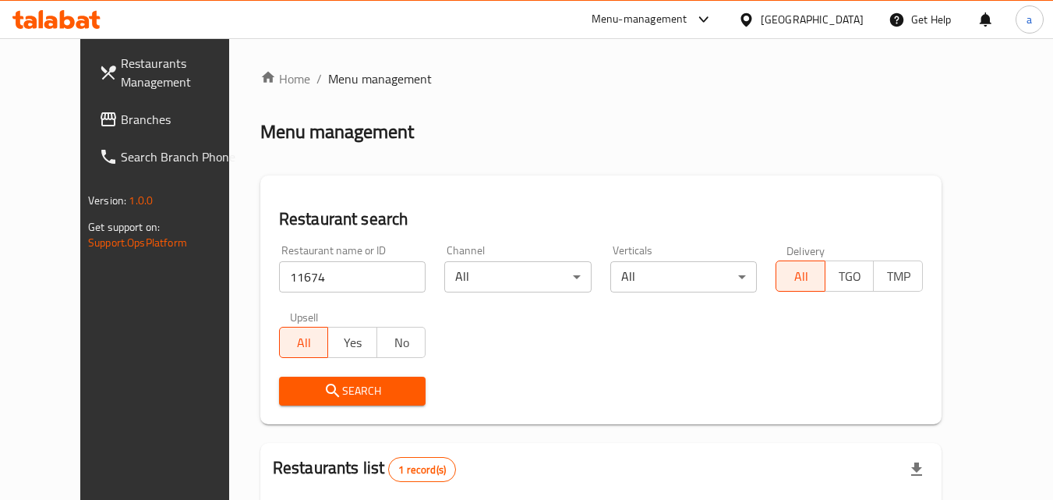
click at [87, 133] on link "Branches" at bounding box center [172, 119] width 170 height 37
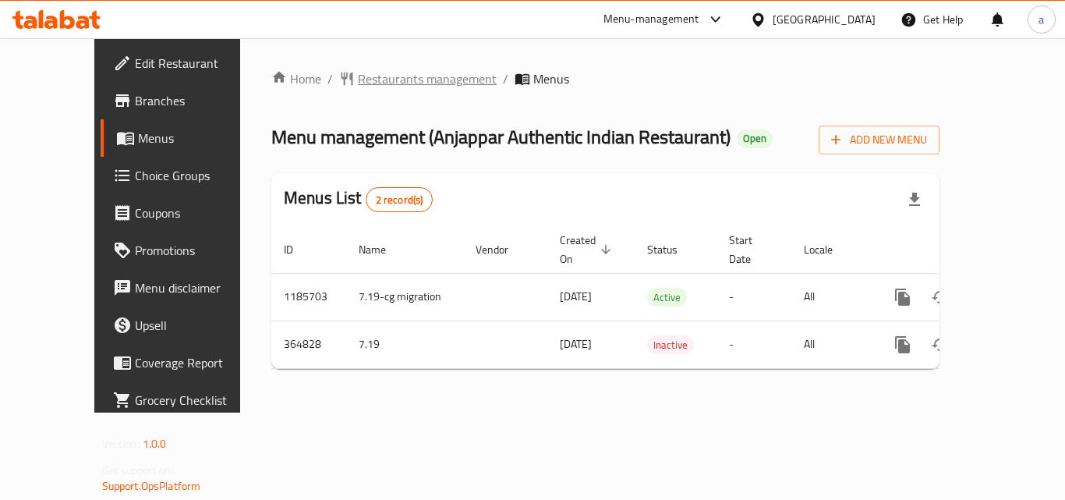
click at [370, 88] on span "Restaurants management" at bounding box center [427, 78] width 139 height 19
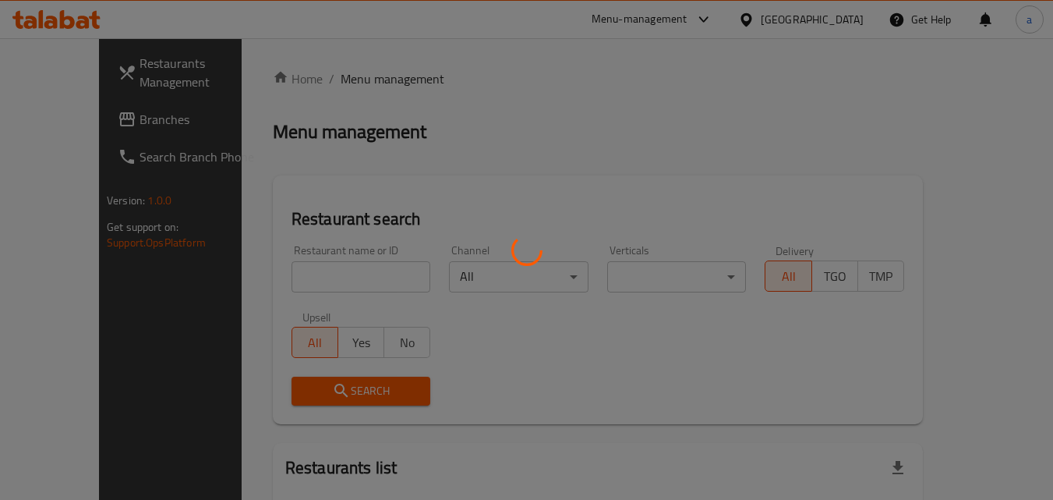
click at [281, 277] on div at bounding box center [526, 250] width 1053 height 500
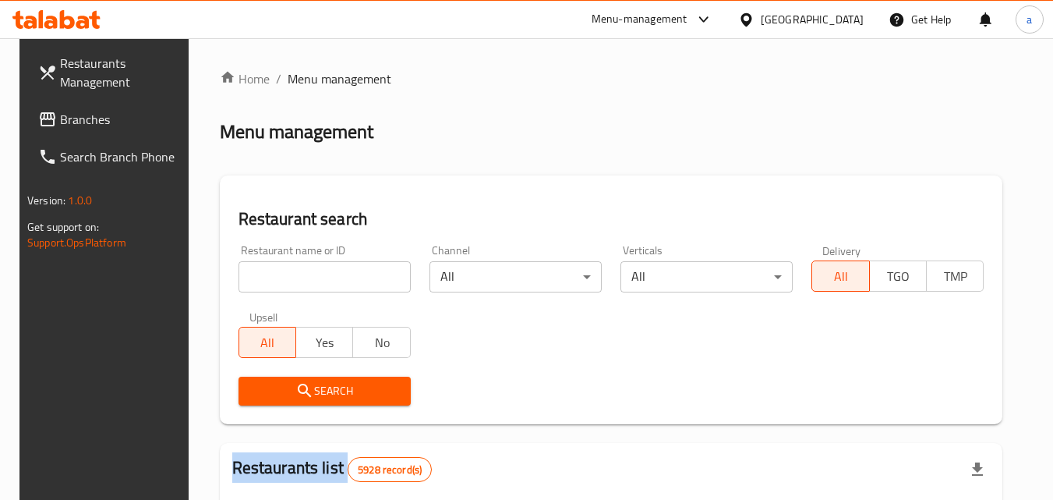
click at [281, 277] on input "search" at bounding box center [325, 276] width 172 height 31
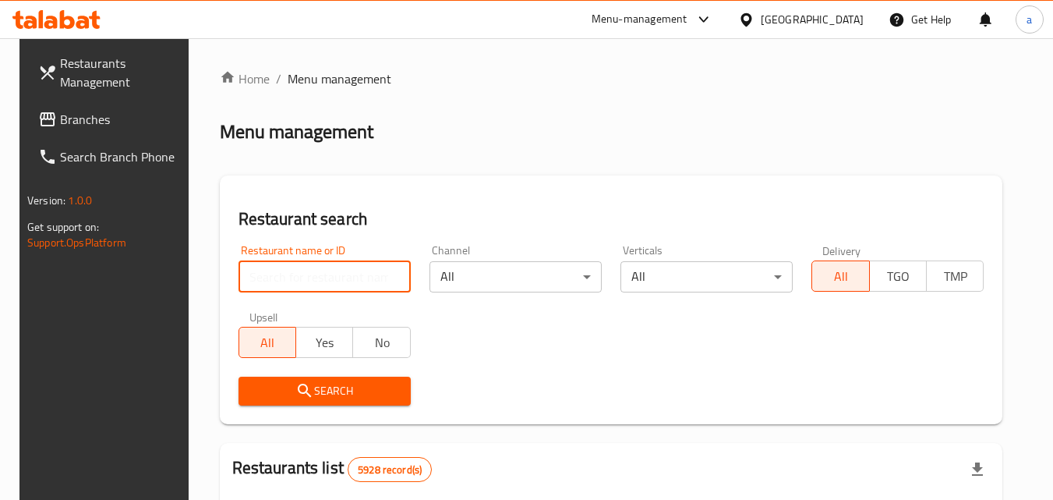
click at [281, 277] on input "search" at bounding box center [325, 276] width 172 height 31
paste input "631042"
type input "631042"
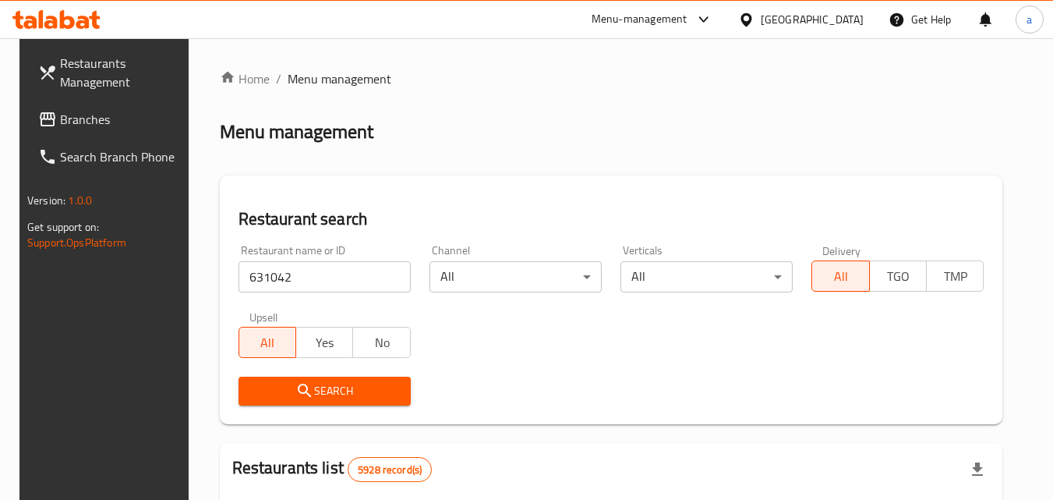
click at [261, 384] on span "Search" at bounding box center [324, 390] width 147 height 19
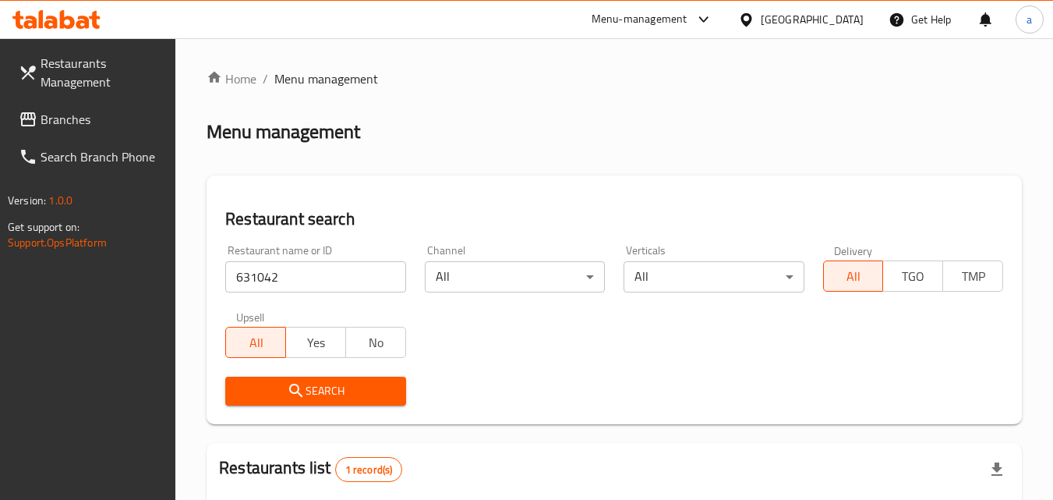
click at [261, 384] on span "Search" at bounding box center [315, 390] width 155 height 19
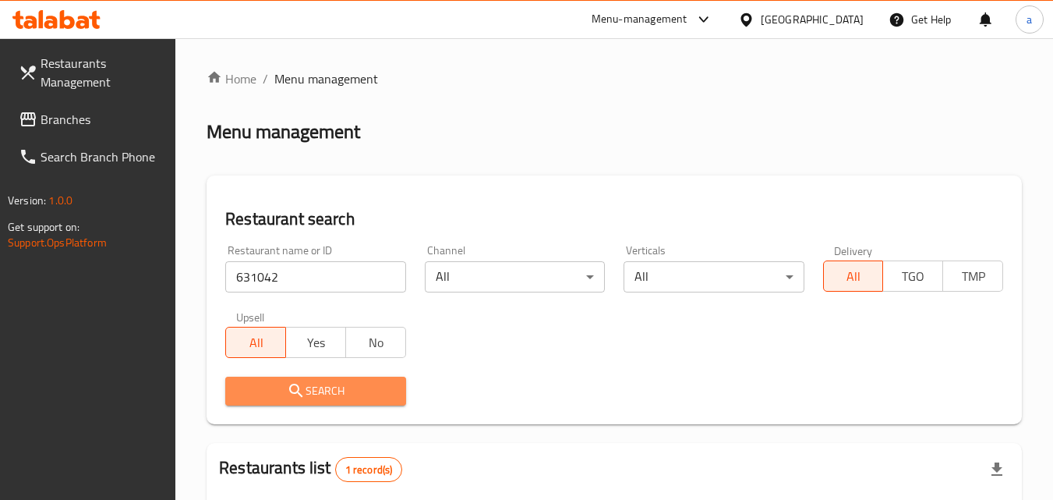
click at [261, 384] on span "Search" at bounding box center [315, 390] width 155 height 19
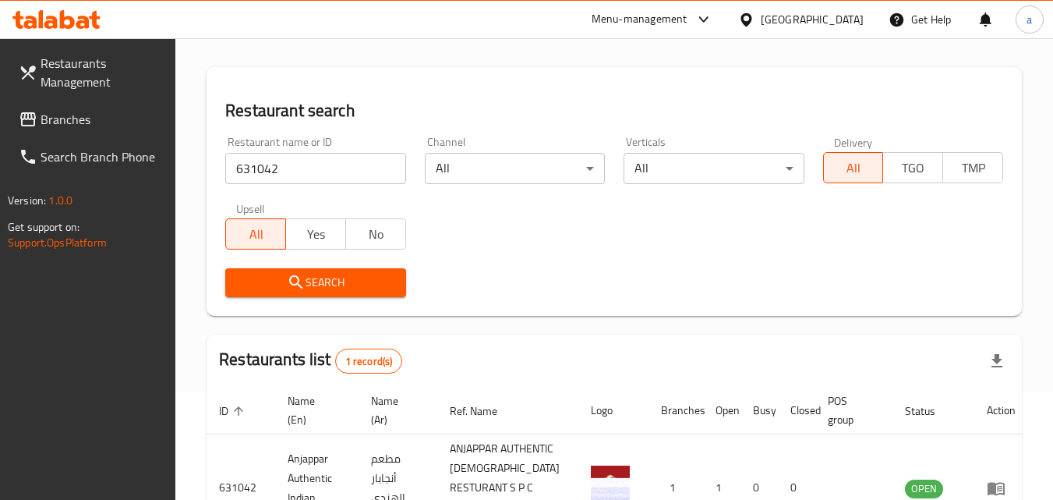
scroll to position [79, 0]
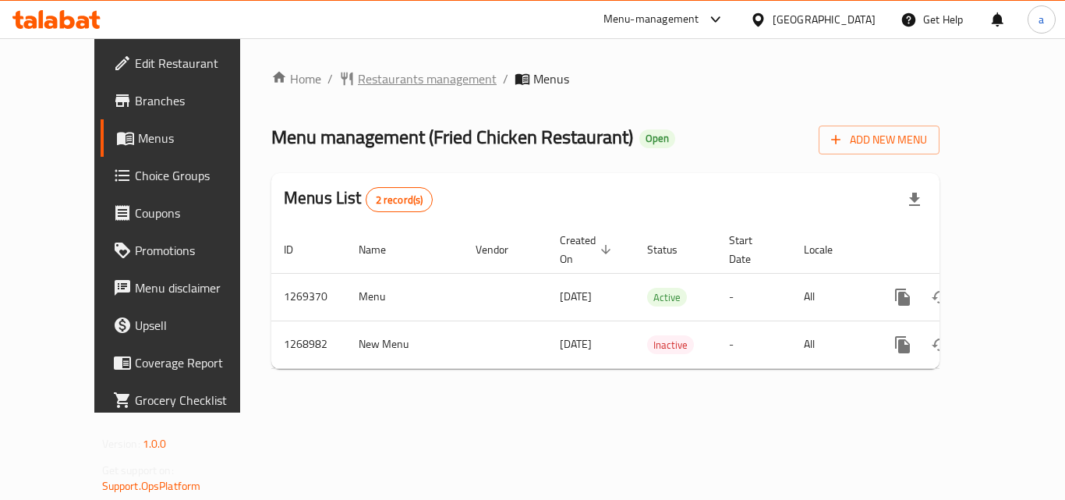
click at [376, 80] on span "Restaurants management" at bounding box center [427, 78] width 139 height 19
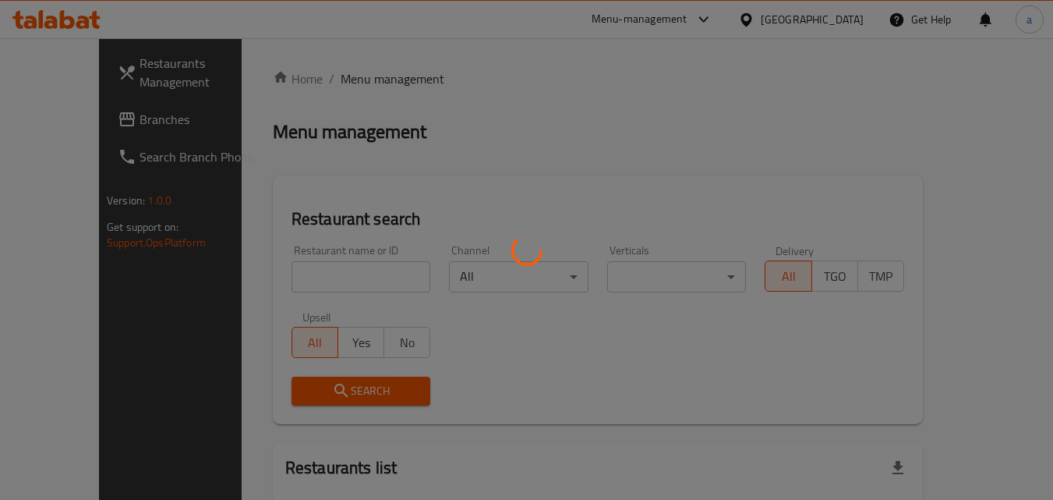
click at [311, 276] on div at bounding box center [526, 250] width 1053 height 500
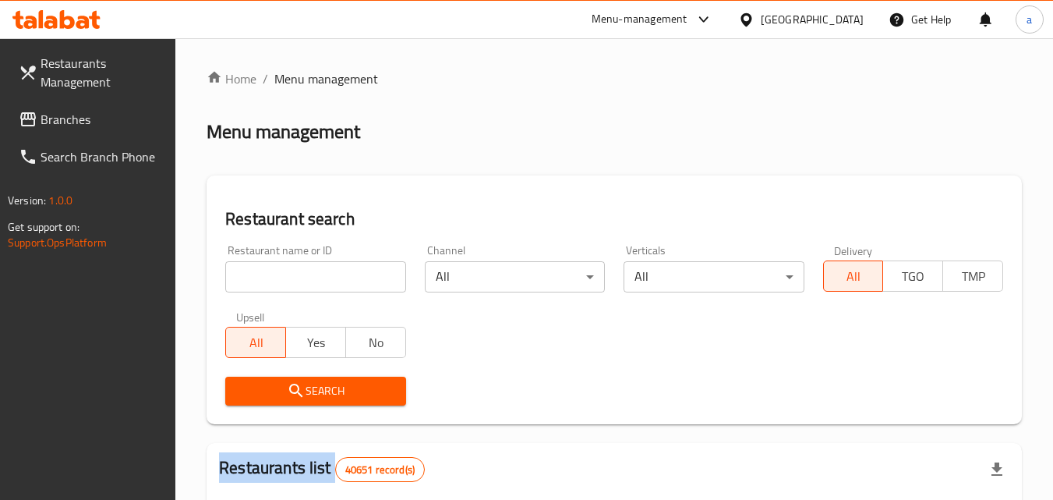
click at [311, 276] on input "search" at bounding box center [315, 276] width 180 height 31
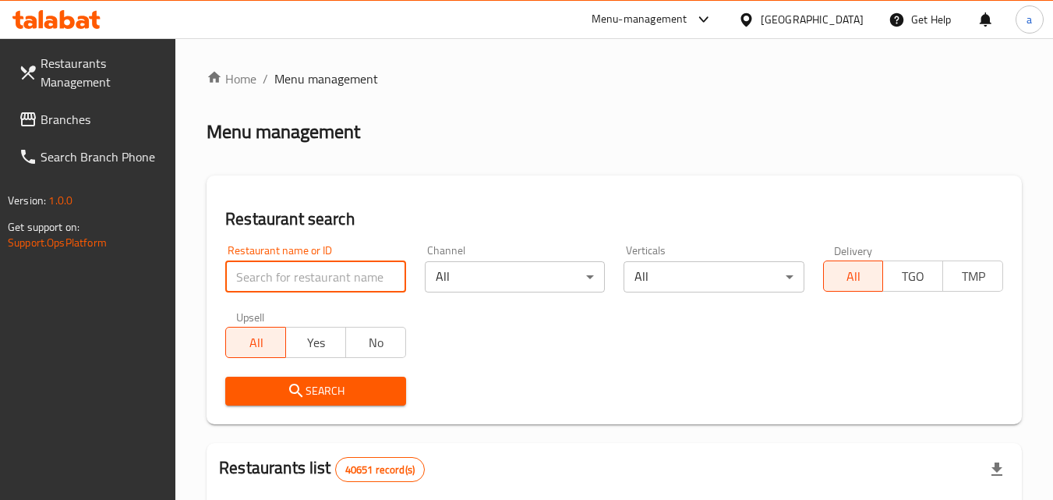
click at [311, 276] on input "search" at bounding box center [315, 276] width 180 height 31
paste input "688373"
type input "688373"
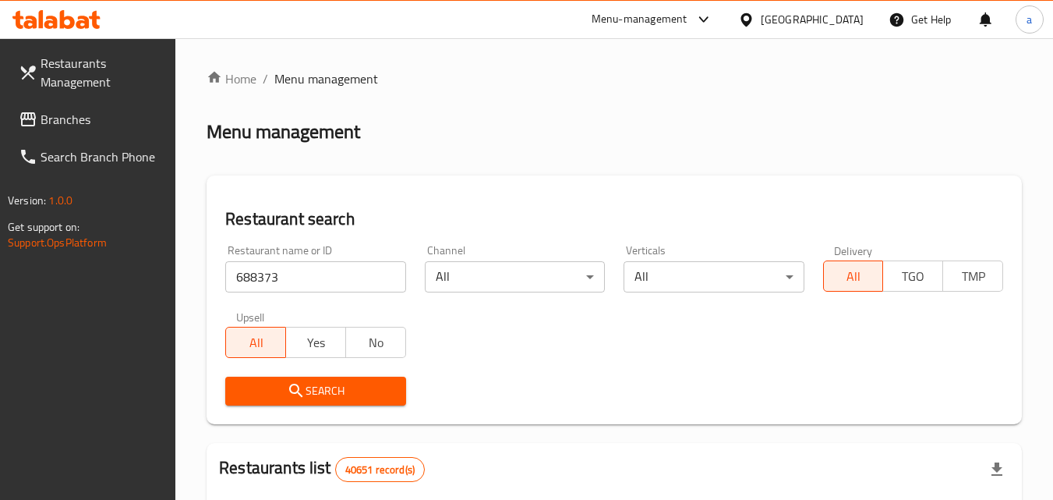
click at [309, 382] on span "Search" at bounding box center [315, 390] width 155 height 19
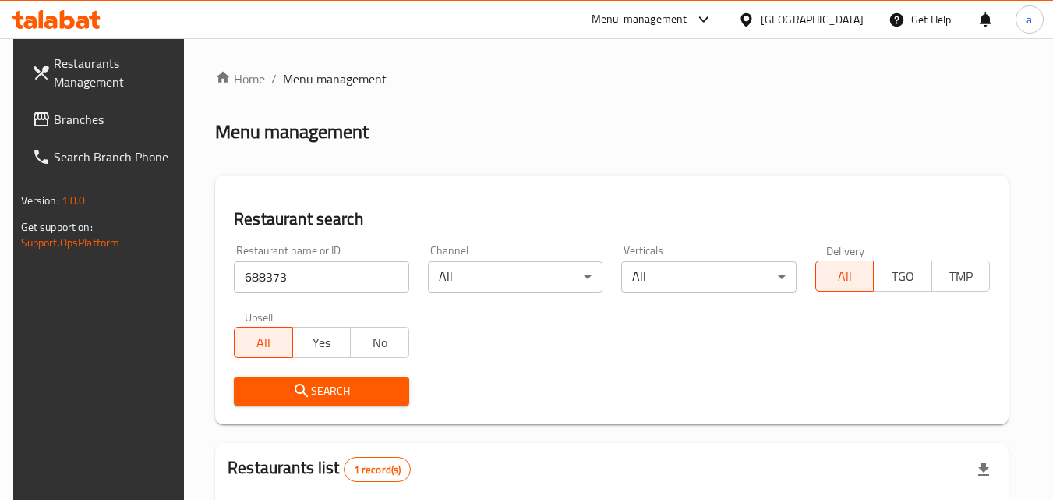
click at [54, 118] on span "Branches" at bounding box center [115, 119] width 123 height 19
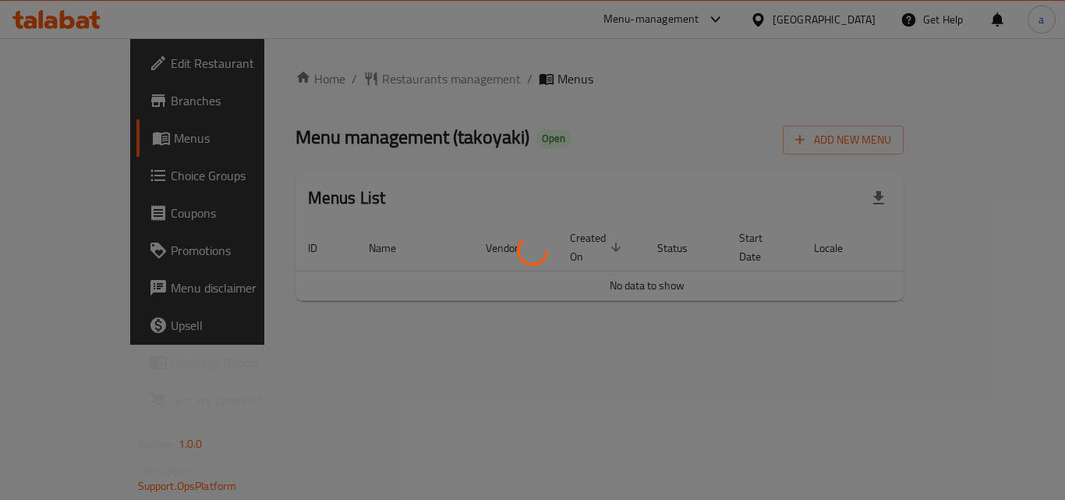
click at [353, 90] on div at bounding box center [532, 250] width 1065 height 500
click at [364, 65] on div at bounding box center [532, 250] width 1065 height 500
click at [363, 76] on div at bounding box center [532, 250] width 1065 height 500
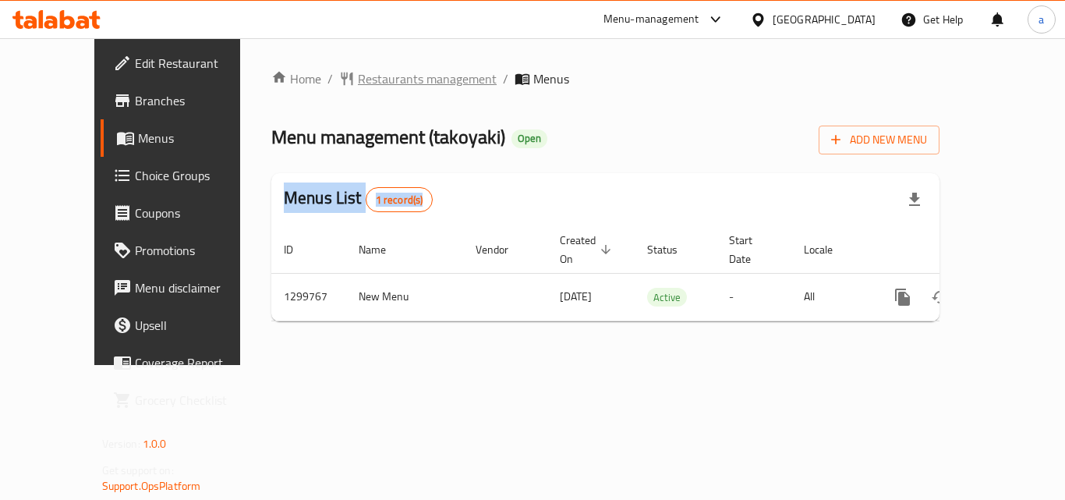
click at [392, 77] on span "Restaurants management" at bounding box center [427, 78] width 139 height 19
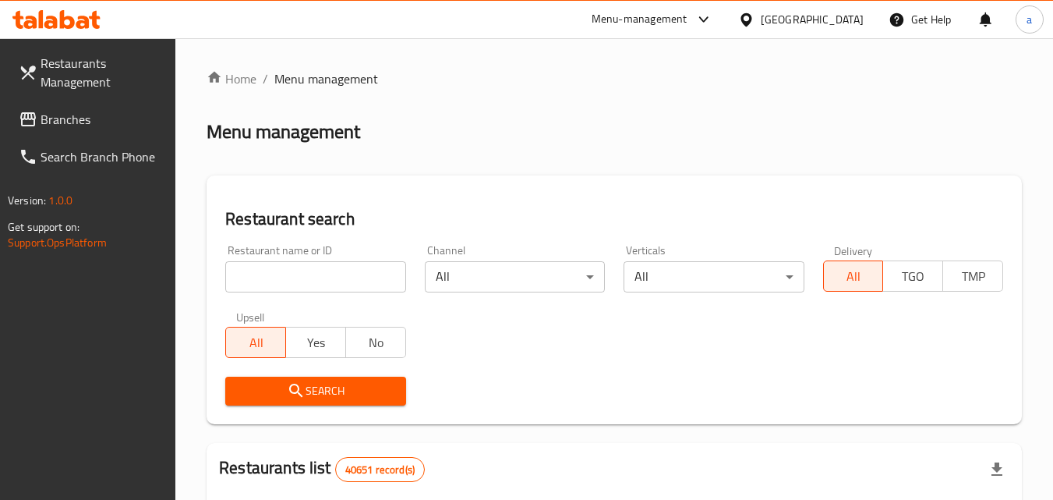
click at [332, 272] on input "search" at bounding box center [315, 276] width 180 height 31
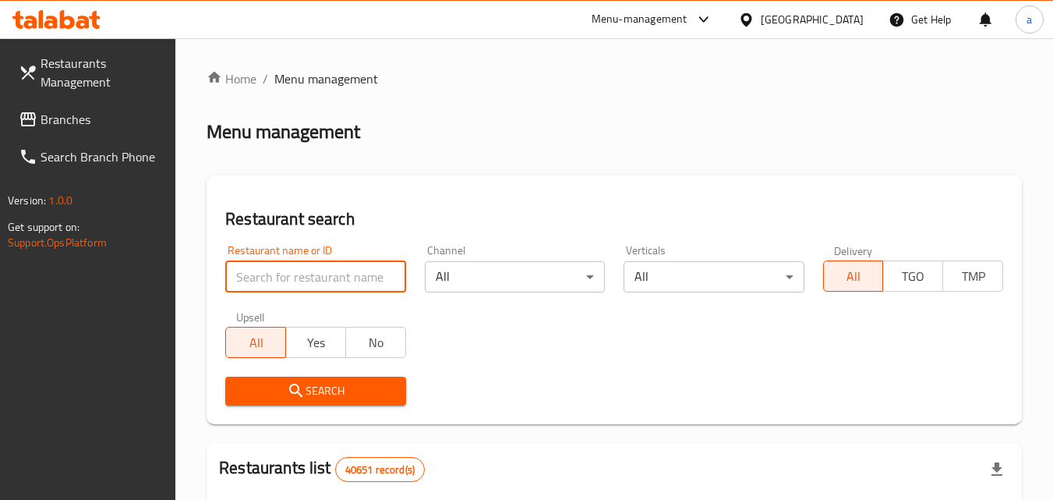
click at [318, 281] on input "search" at bounding box center [315, 276] width 180 height 31
paste input "701504"
type input "701504"
click at [285, 386] on span "Search" at bounding box center [315, 390] width 155 height 19
click at [285, 386] on div at bounding box center [526, 250] width 1053 height 500
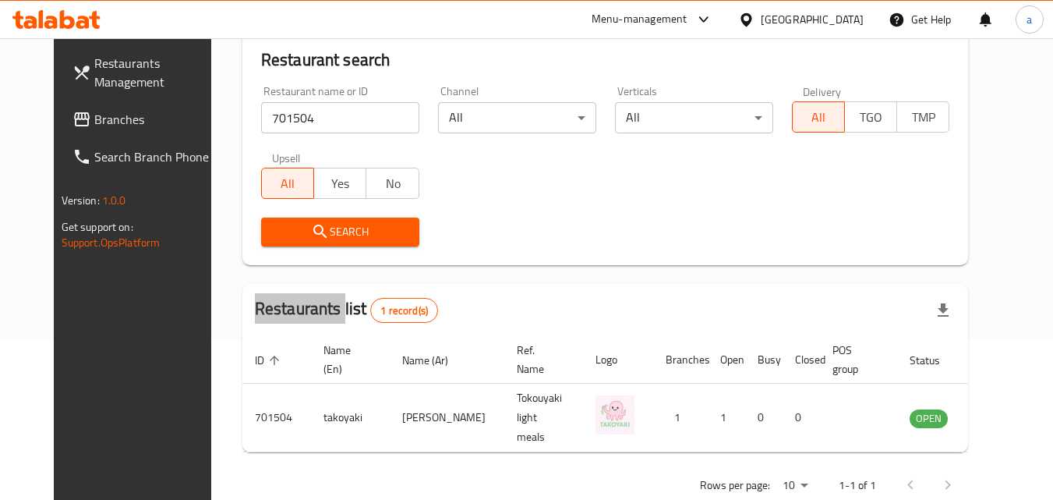
scroll to position [182, 0]
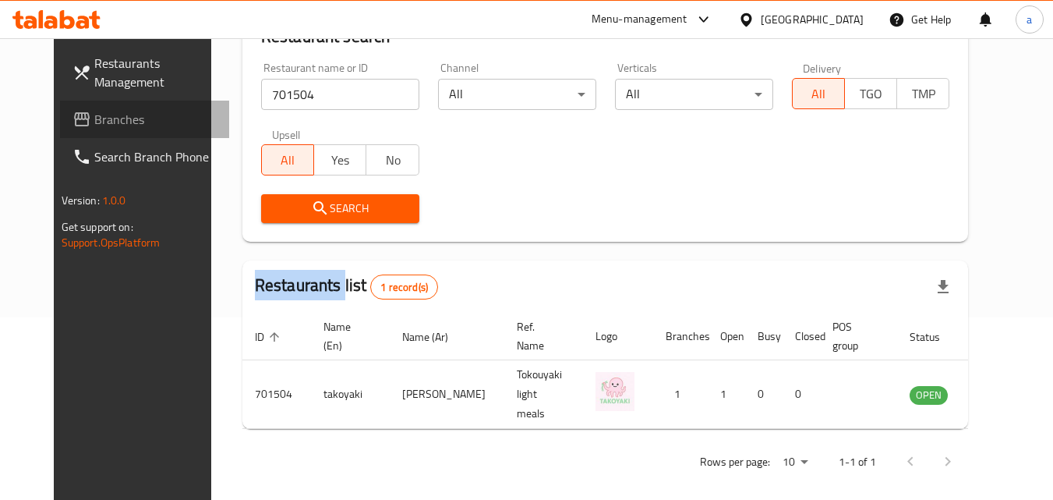
click at [94, 127] on span "Branches" at bounding box center [155, 119] width 123 height 19
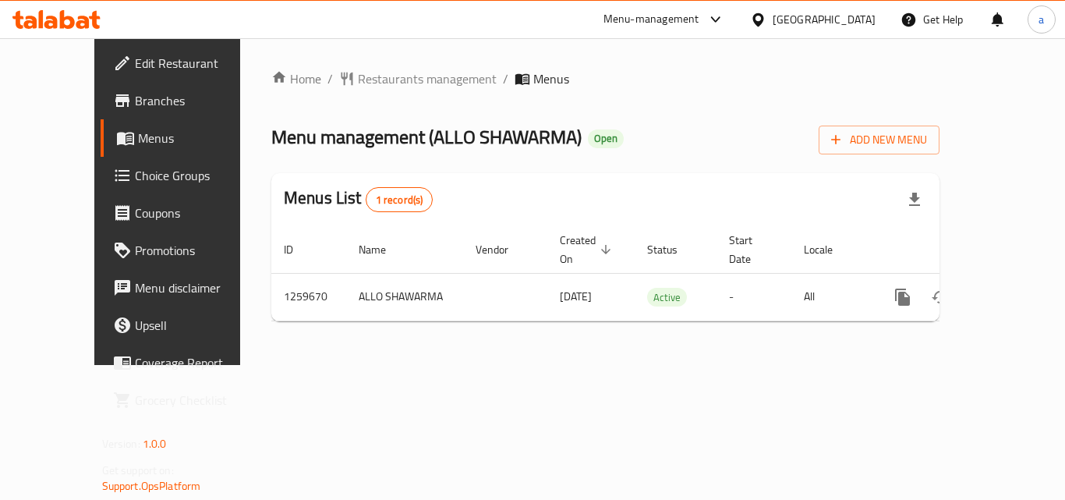
click at [135, 183] on span "Choice Groups" at bounding box center [197, 175] width 125 height 19
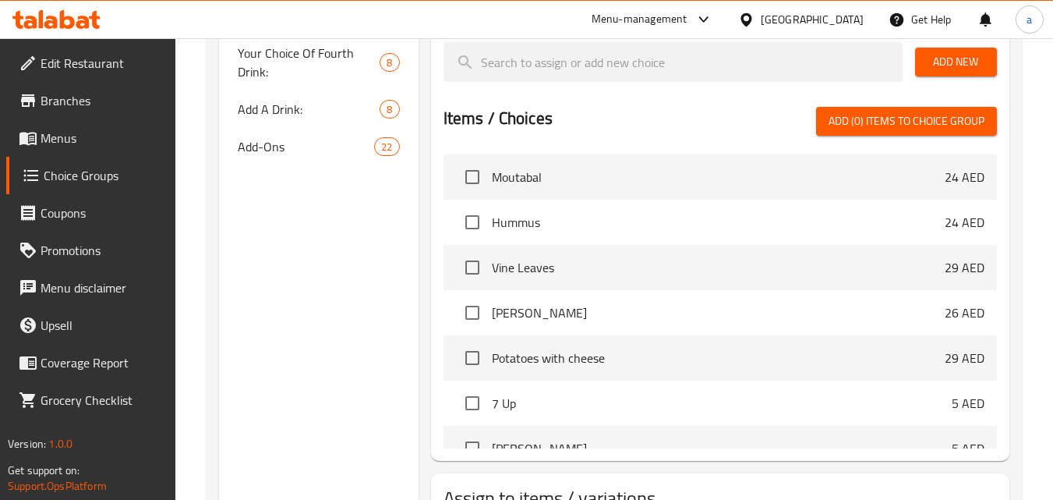
scroll to position [367, 0]
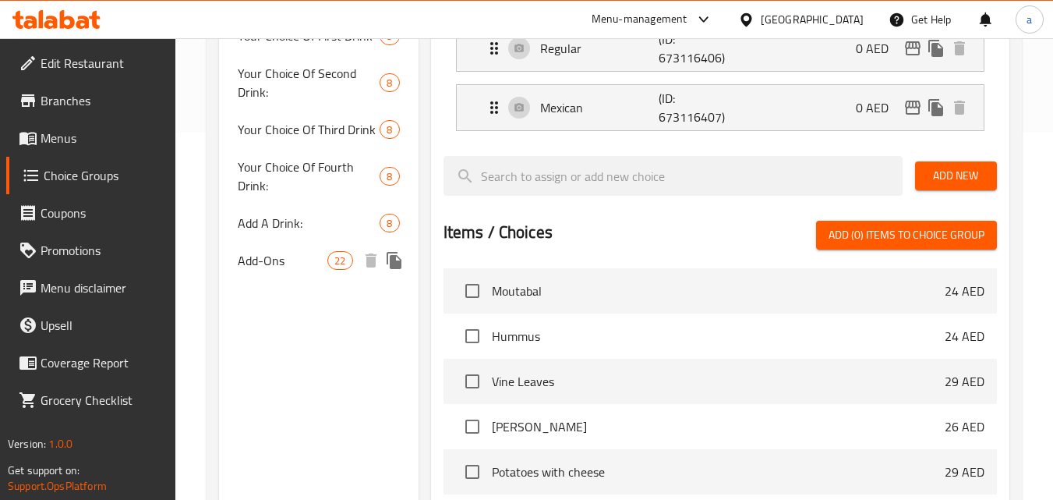
click at [296, 262] on span "Add-Ons" at bounding box center [283, 260] width 90 height 19
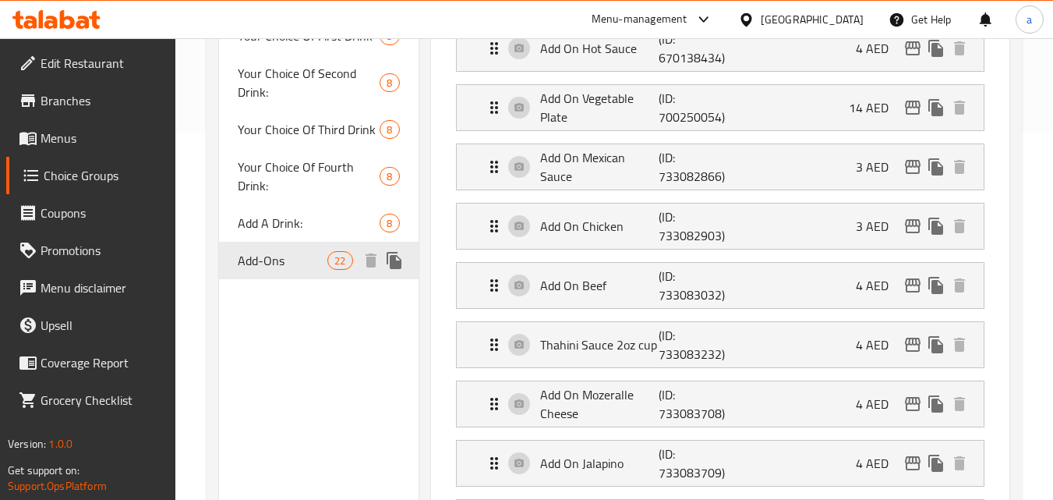
type input "Add-Ons"
type input "الإضافات"
type input "0"
type input "22"
click at [296, 262] on span "Add-Ons" at bounding box center [283, 260] width 90 height 19
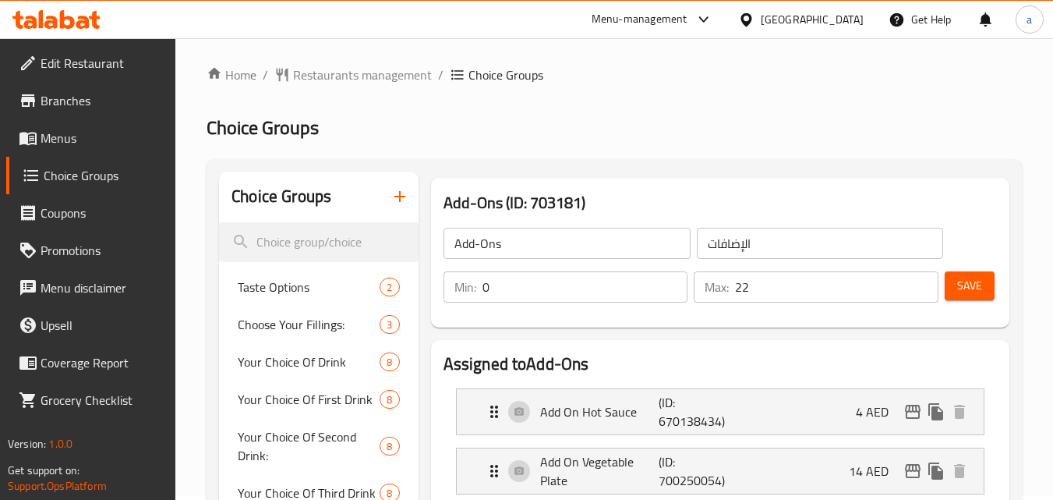
scroll to position [0, 0]
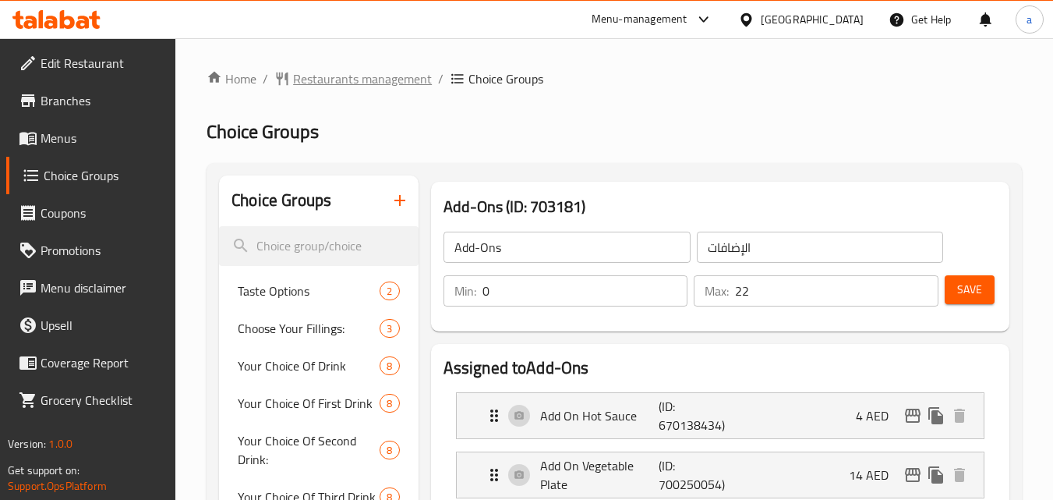
click at [356, 88] on span "Restaurants management" at bounding box center [362, 78] width 139 height 19
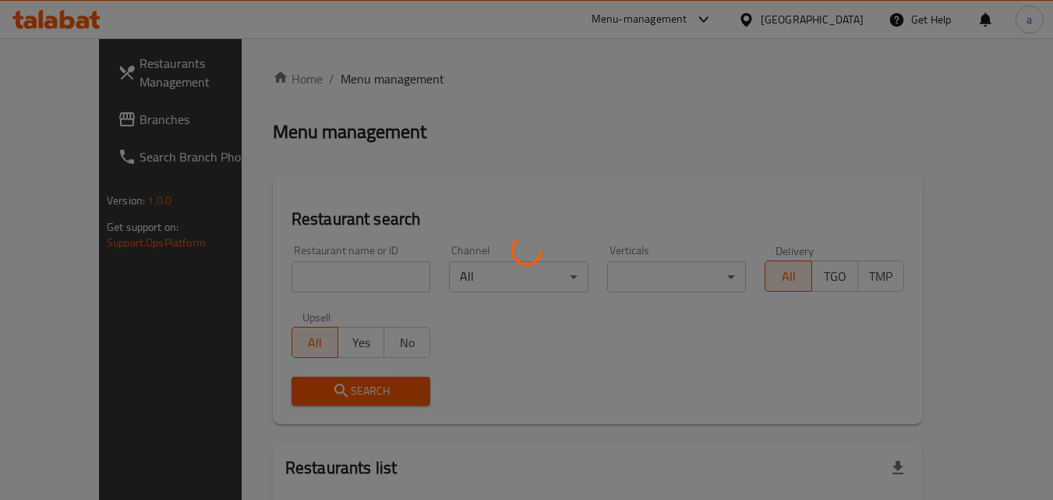
click at [292, 267] on div at bounding box center [526, 250] width 1053 height 500
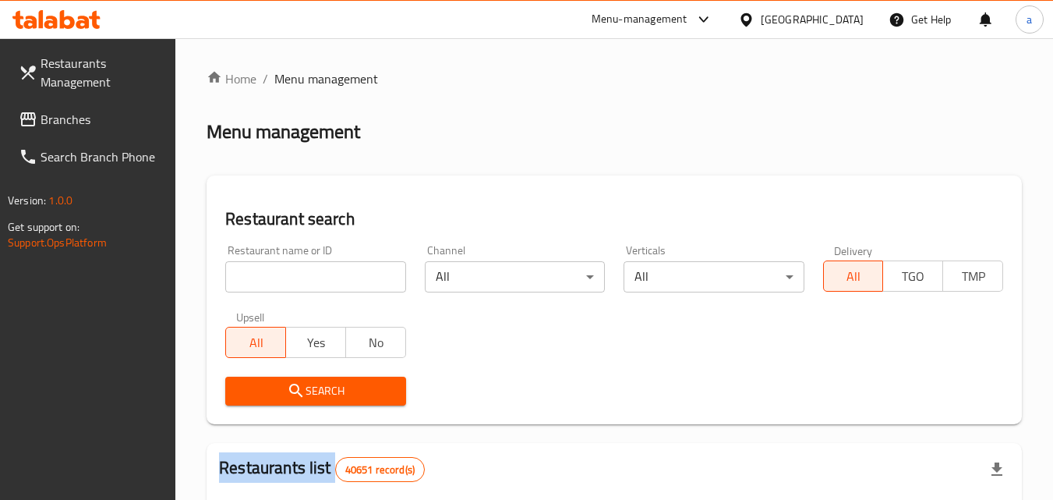
click at [292, 267] on input "search" at bounding box center [315, 276] width 180 height 31
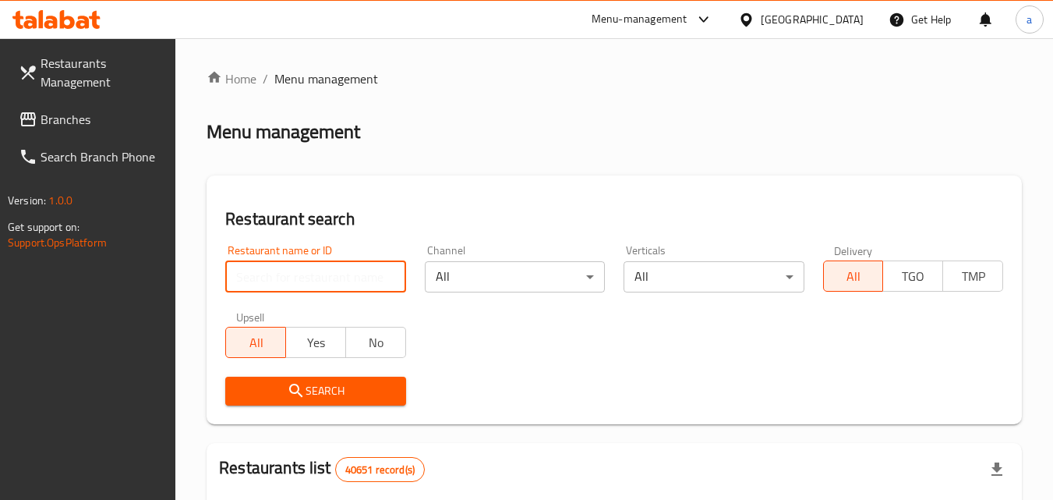
click at [292, 267] on input "search" at bounding box center [315, 276] width 180 height 31
click at [292, 271] on input "search" at bounding box center [315, 276] width 180 height 31
paste input "684653"
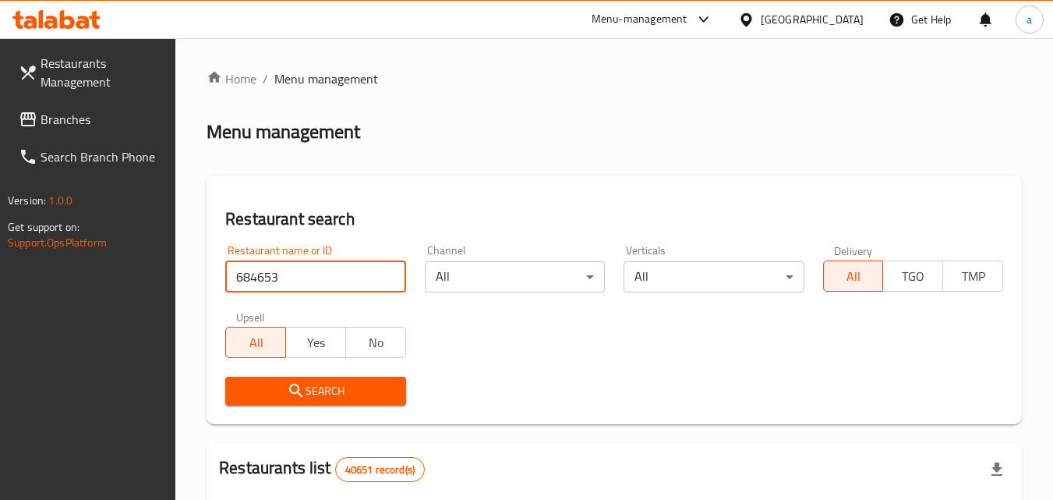
type input "684653"
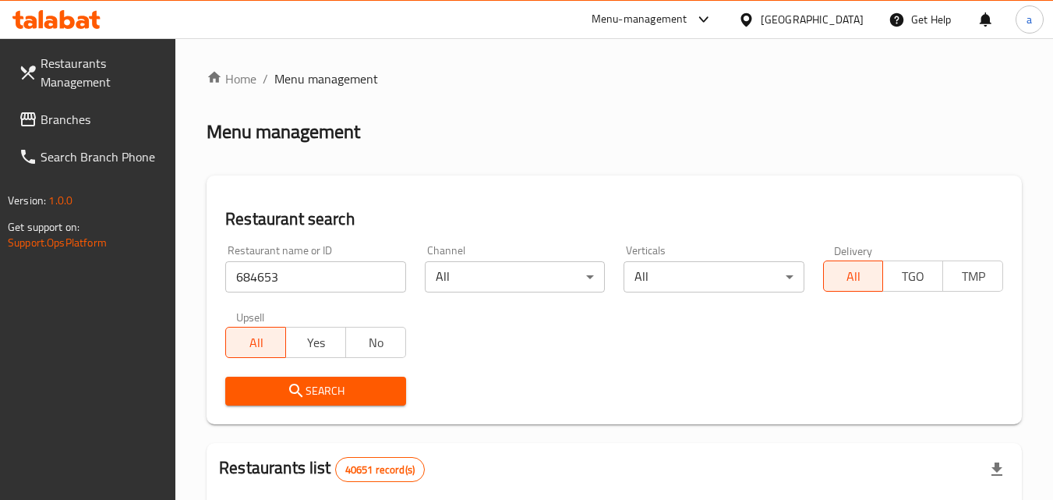
click at [274, 383] on span "Search" at bounding box center [315, 390] width 155 height 19
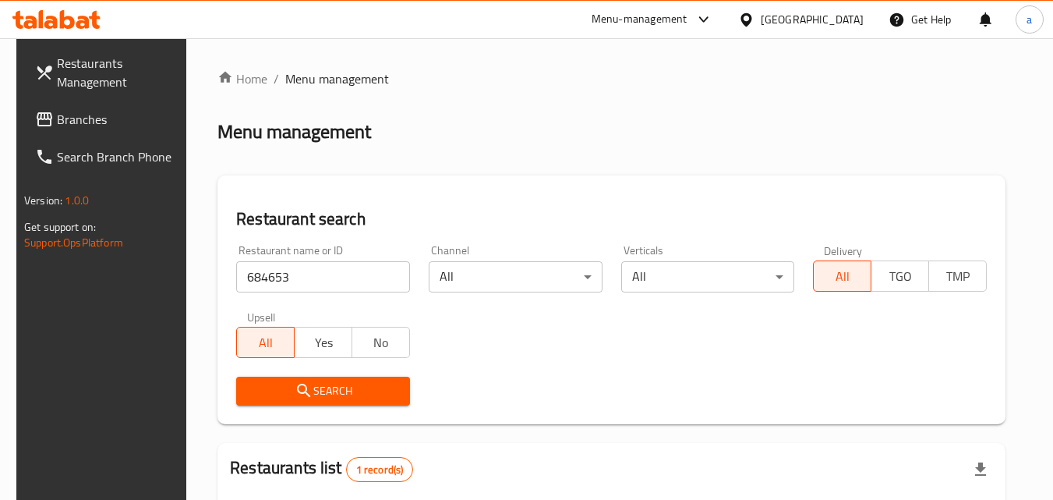
click at [65, 115] on span "Branches" at bounding box center [118, 119] width 123 height 19
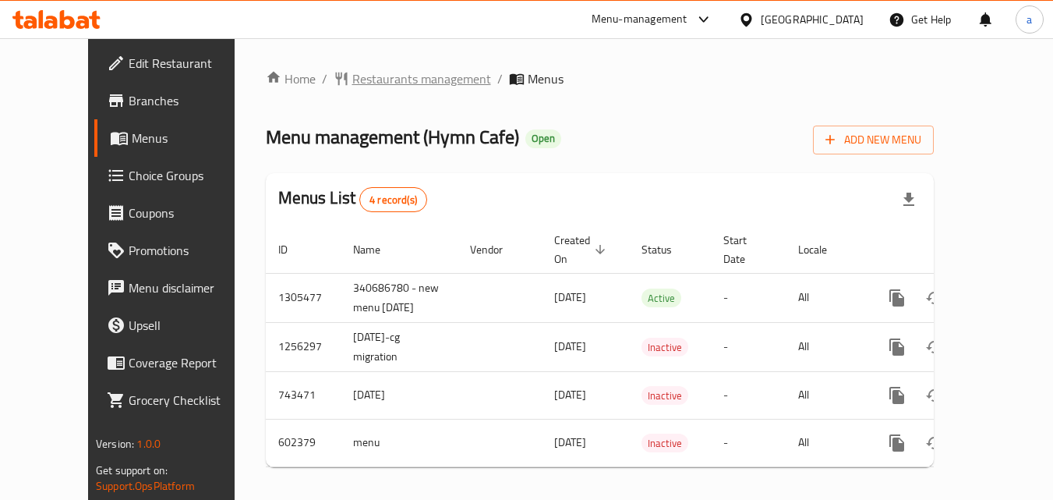
click at [378, 75] on span "Restaurants management" at bounding box center [421, 78] width 139 height 19
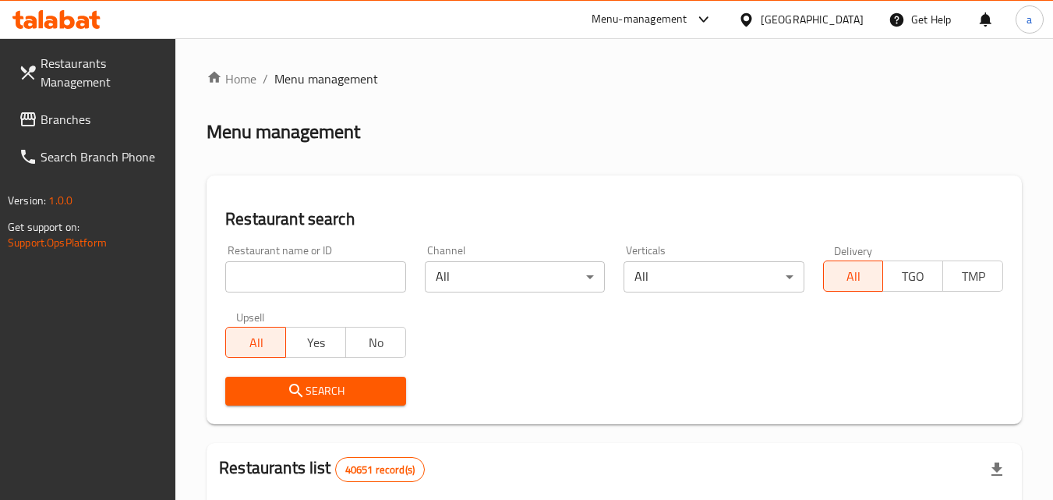
click at [314, 278] on div at bounding box center [526, 250] width 1053 height 500
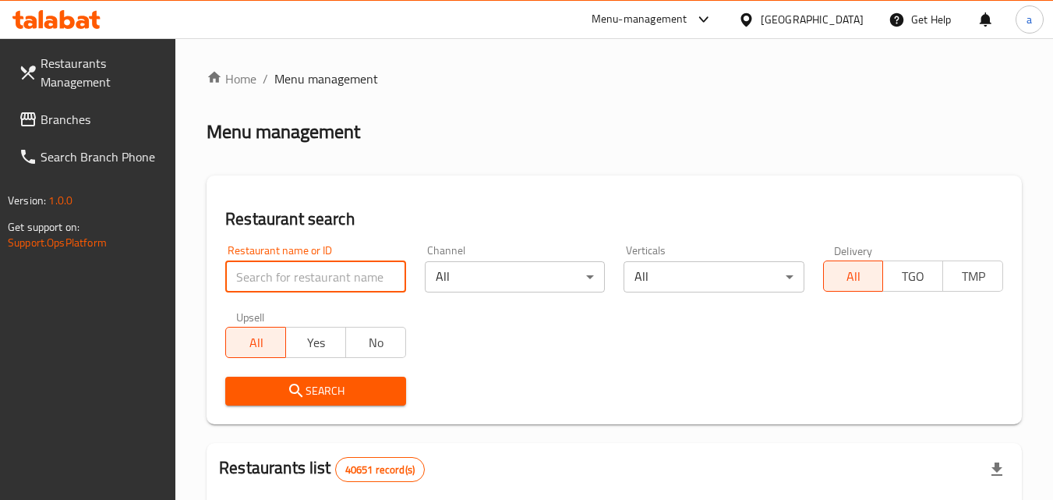
click at [314, 278] on input "search" at bounding box center [315, 276] width 180 height 31
paste input "637791"
type input "637791"
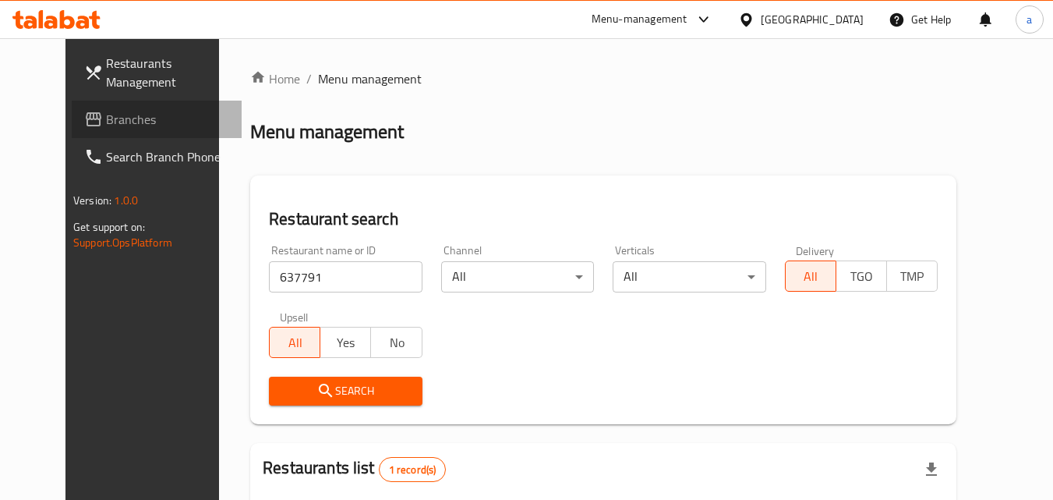
click at [84, 119] on span at bounding box center [95, 119] width 22 height 19
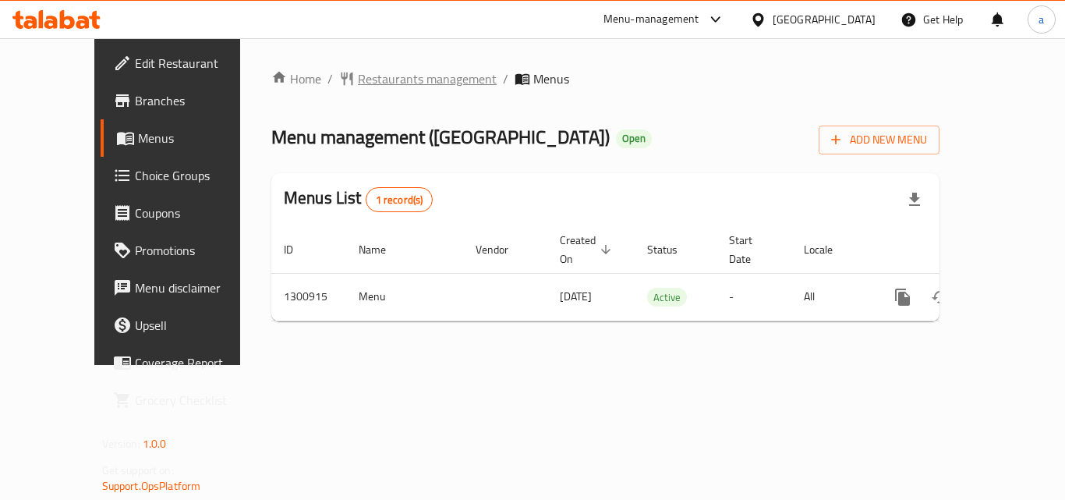
click at [358, 75] on span "Restaurants management" at bounding box center [427, 78] width 139 height 19
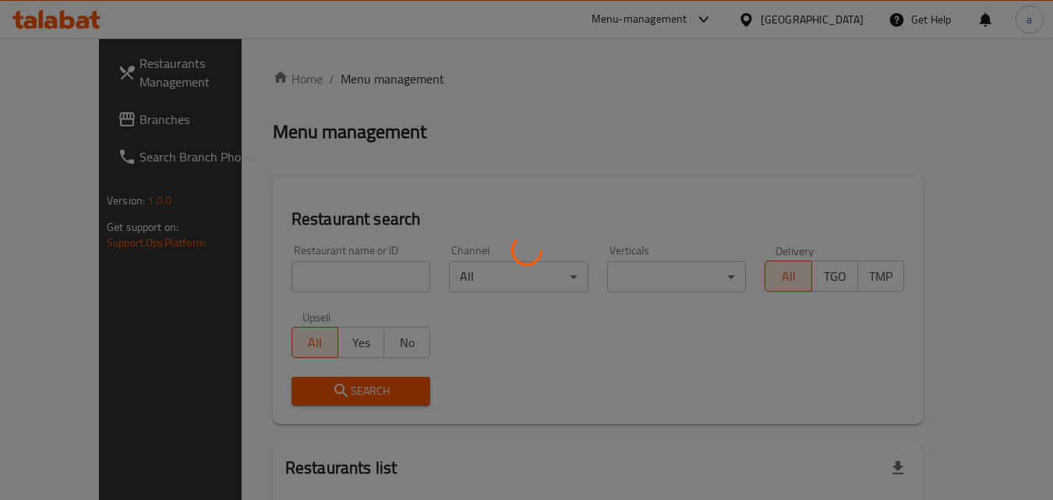
click at [294, 278] on div at bounding box center [526, 250] width 1053 height 500
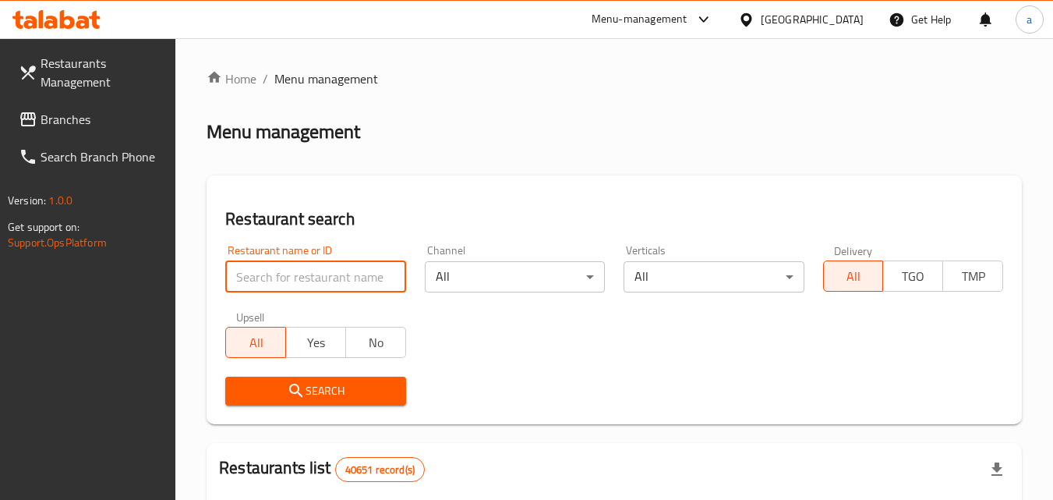
click at [294, 278] on input "search" at bounding box center [315, 276] width 180 height 31
paste input "701868"
type input "701868"
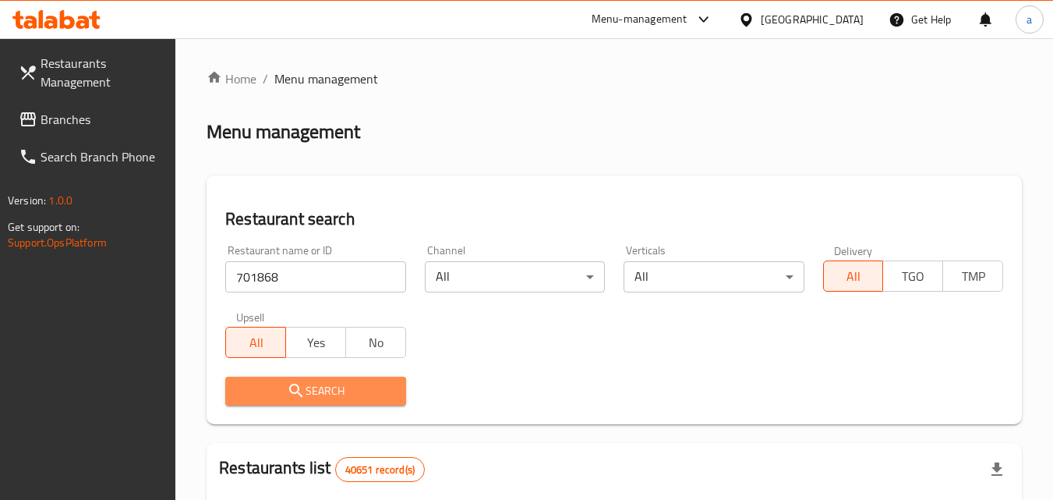
click at [292, 385] on icon "submit" at bounding box center [295, 390] width 13 height 13
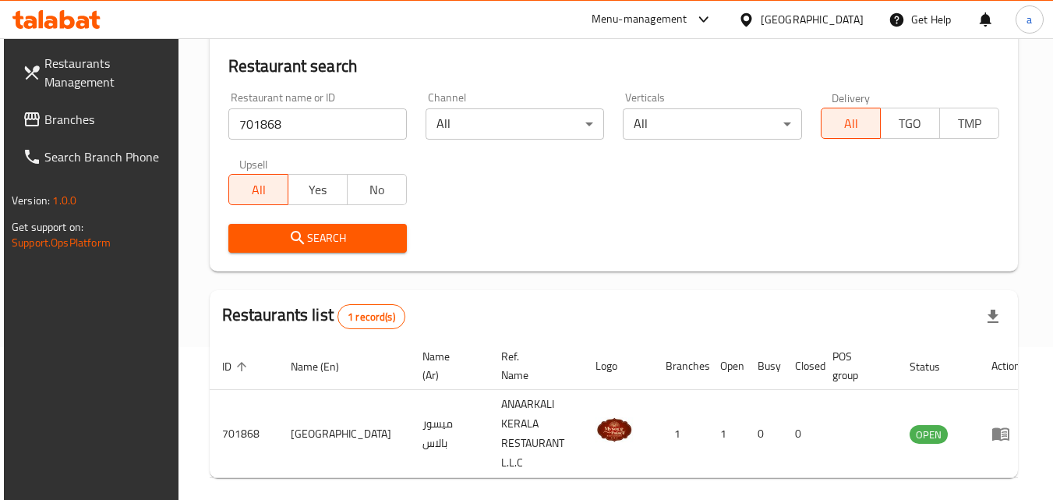
scroll to position [118, 0]
